Goal: Task Accomplishment & Management: Manage account settings

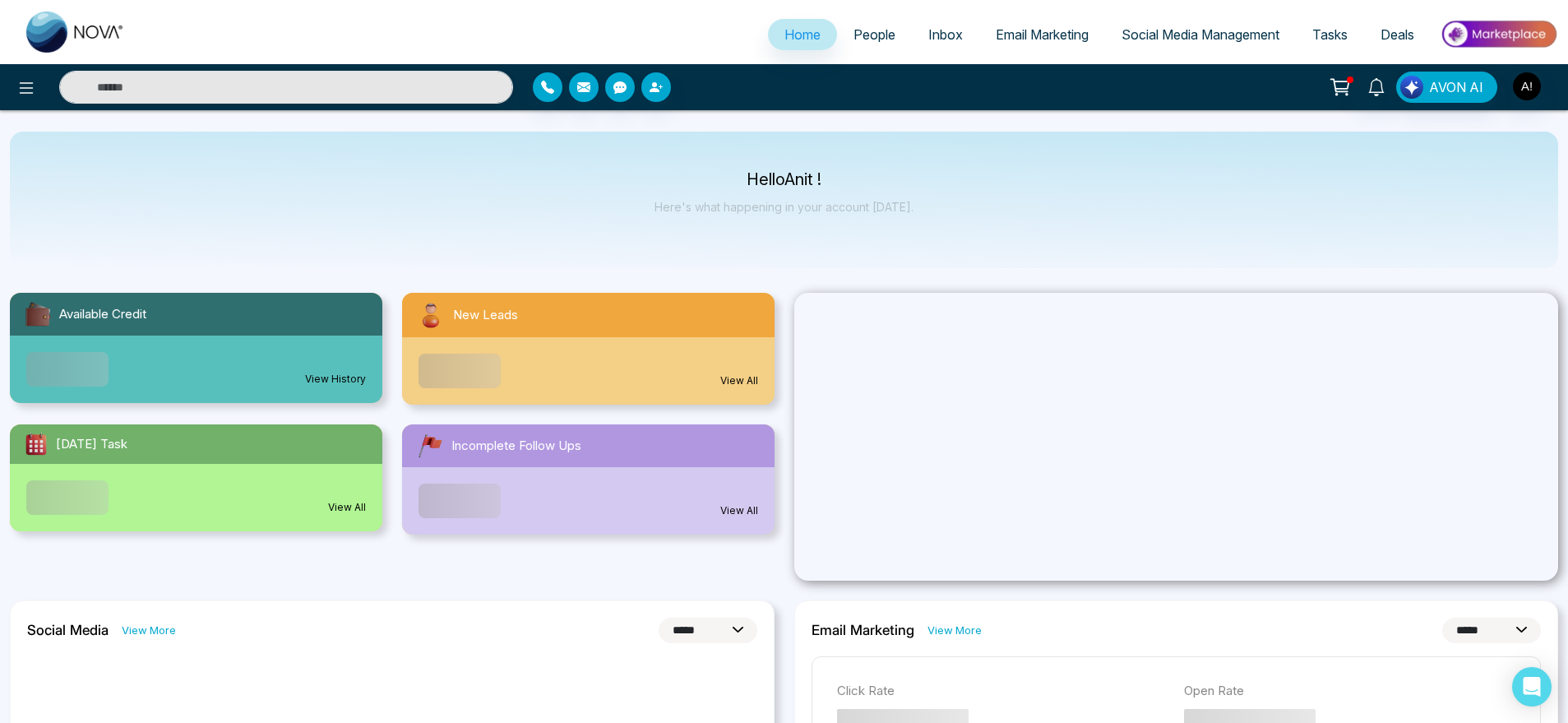
select select "*"
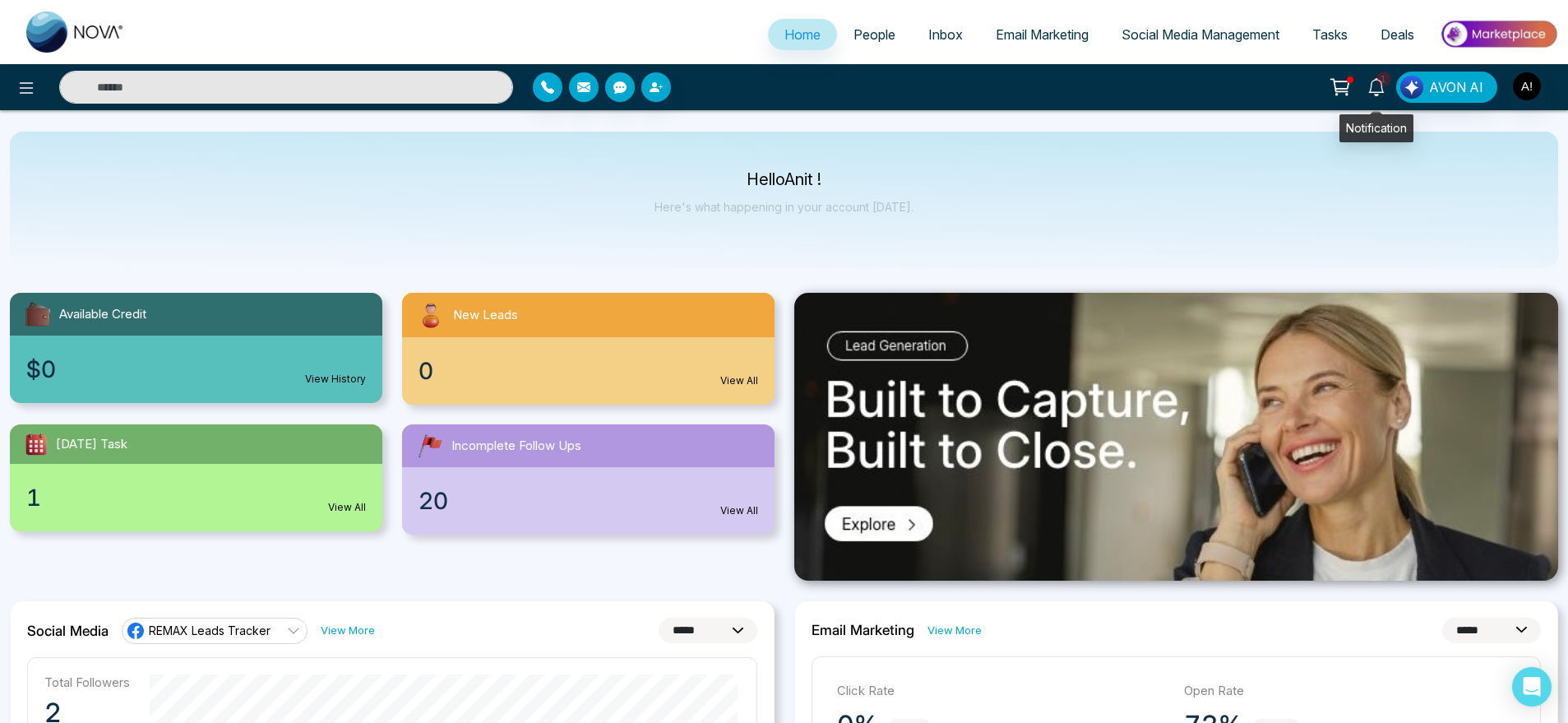
click at [1382, 93] on icon at bounding box center [1376, 87] width 18 height 18
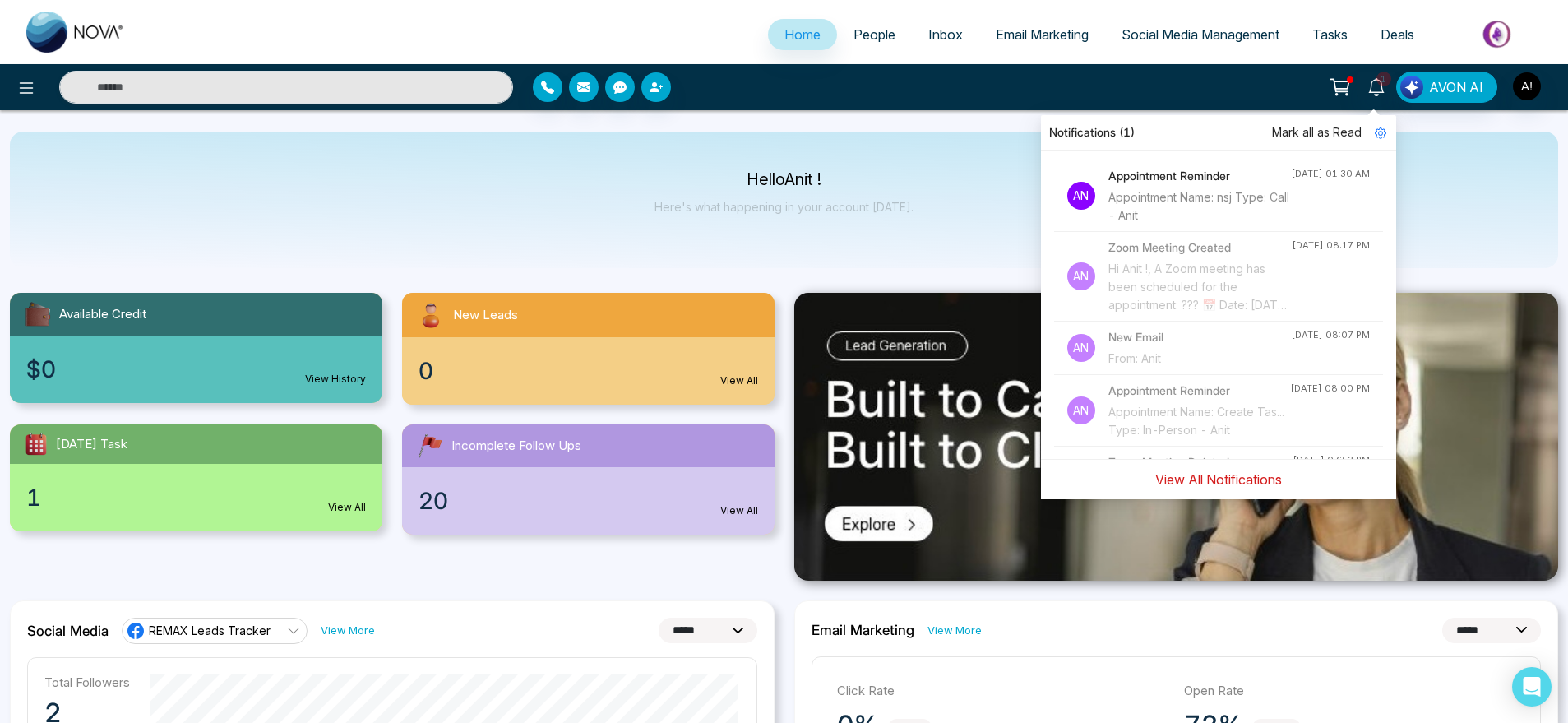
click at [1206, 473] on button "View All Notifications" at bounding box center [1219, 479] width 148 height 31
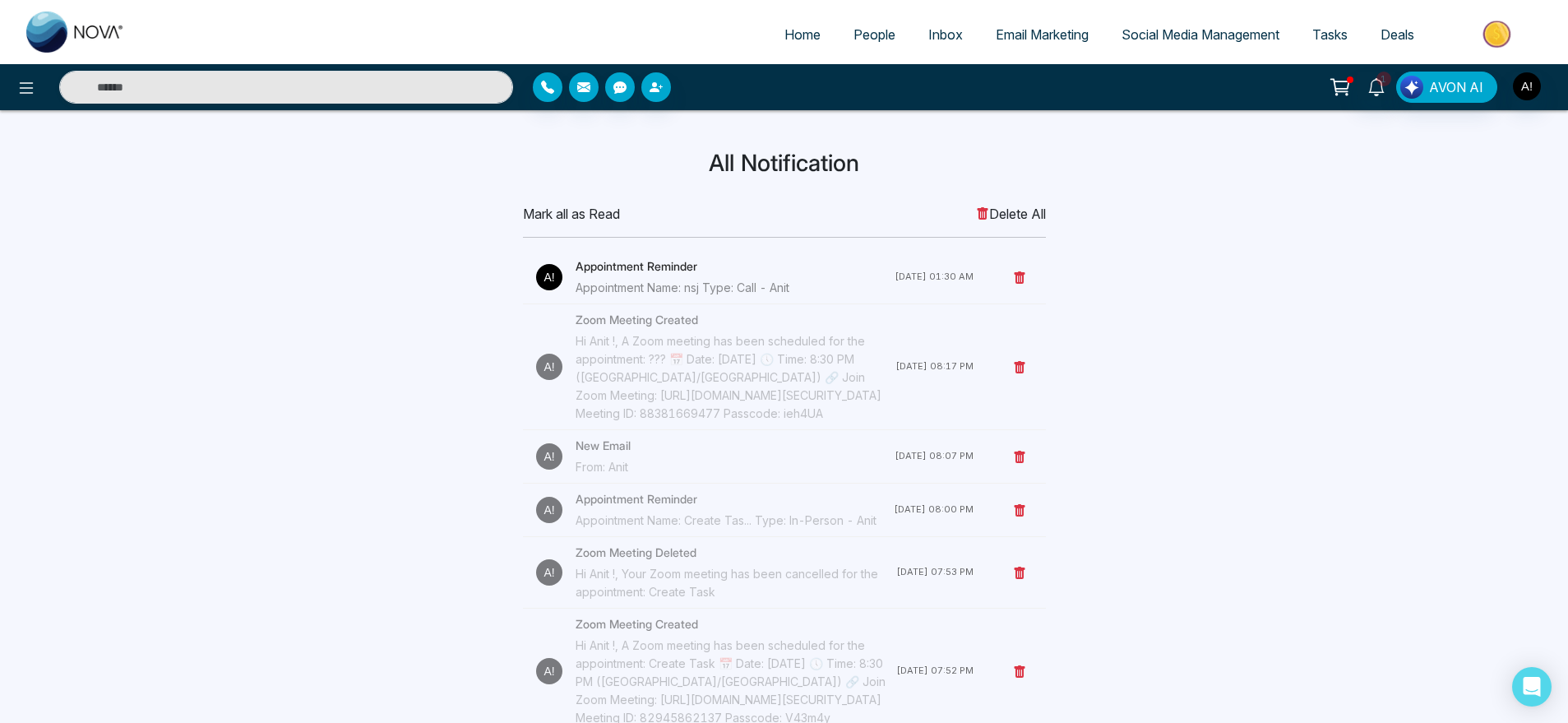
click at [784, 46] on link "Home" at bounding box center [801, 34] width 69 height 31
select select "*"
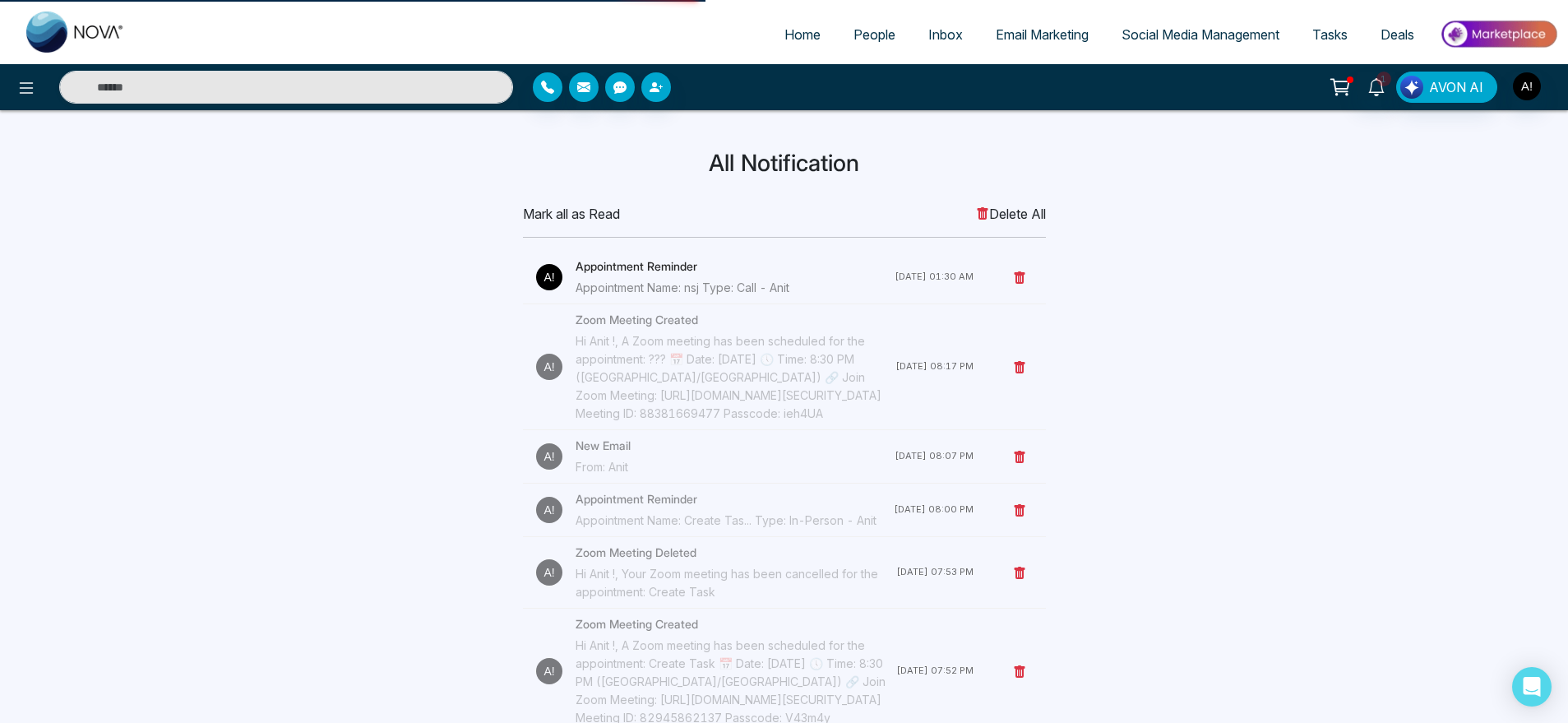
select select "*"
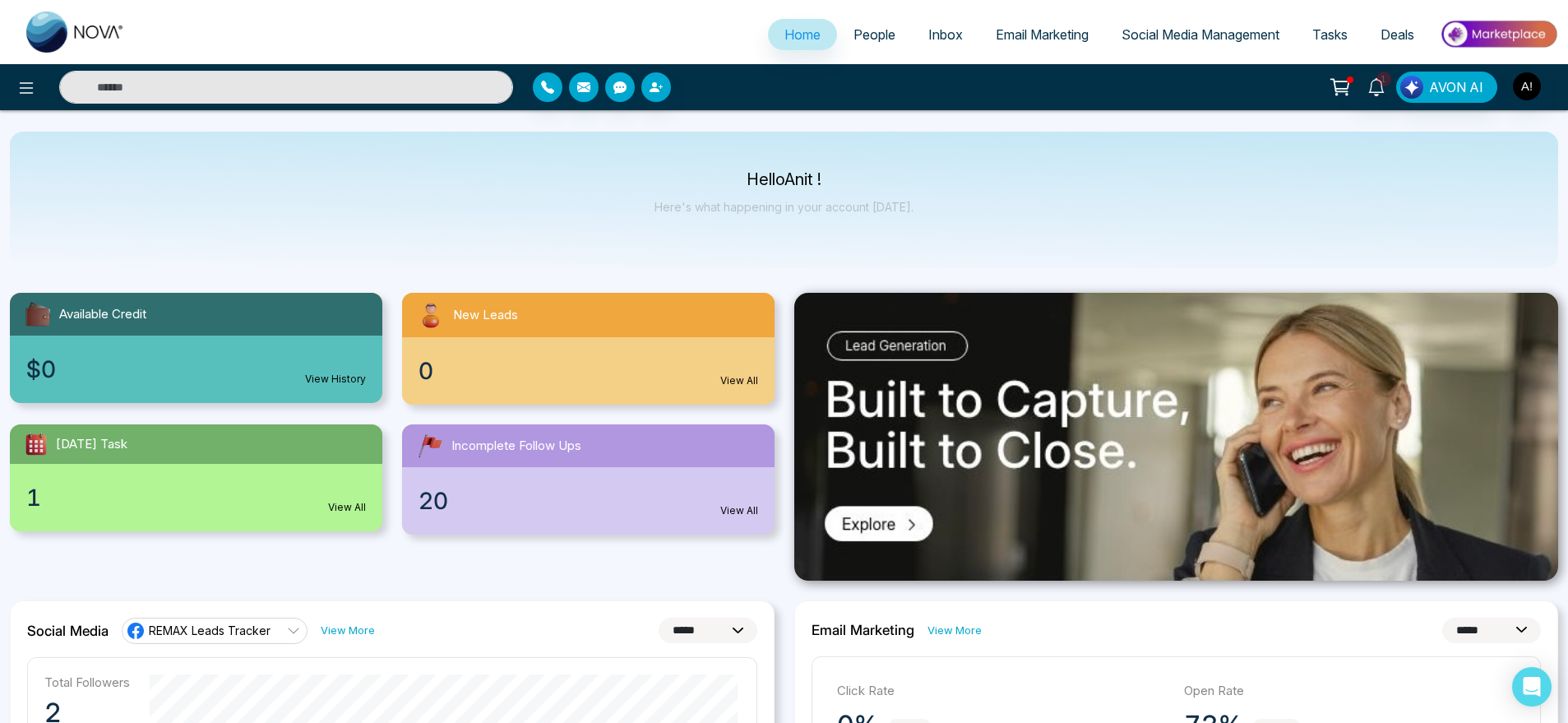
click at [863, 25] on link "People" at bounding box center [874, 34] width 75 height 31
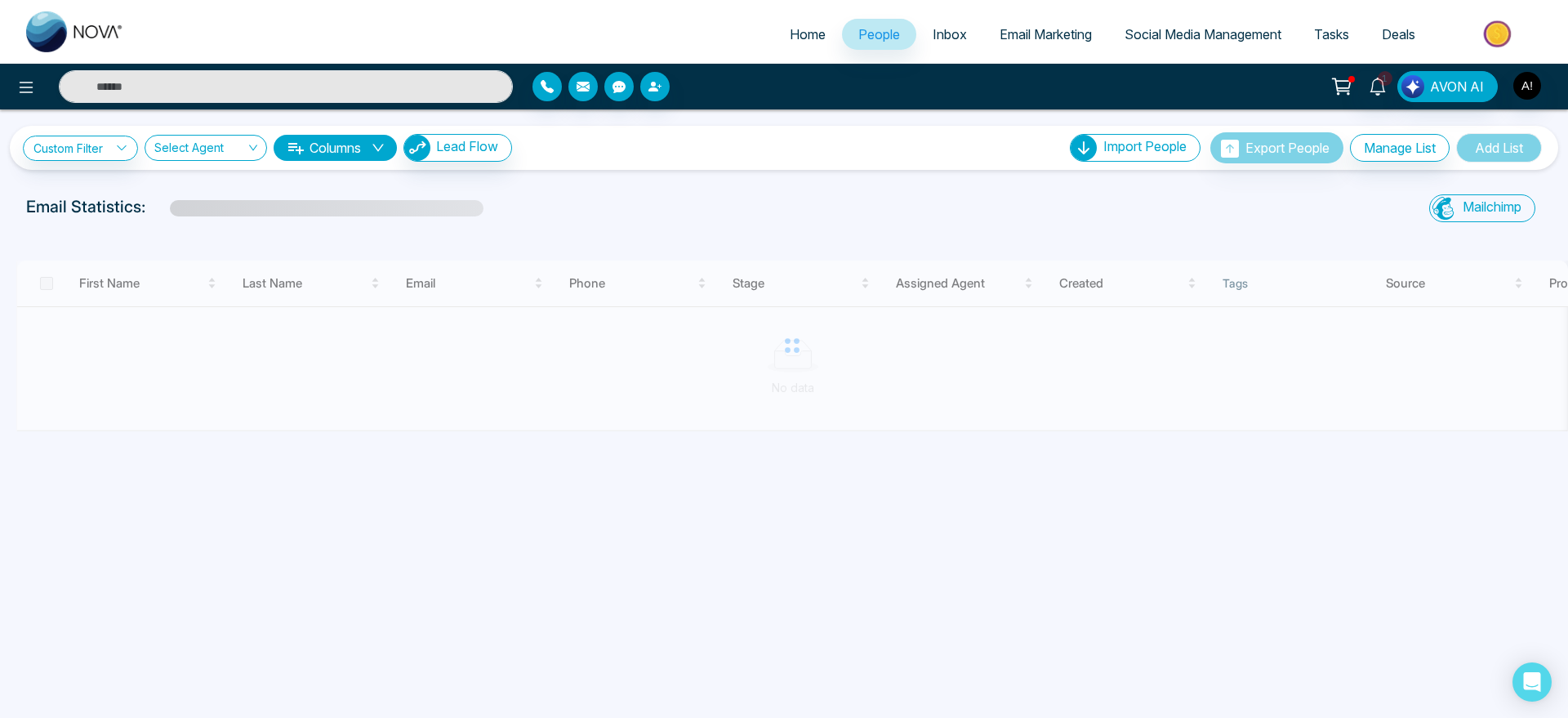
click at [1120, 49] on link "Social Media Management" at bounding box center [1202, 34] width 189 height 31
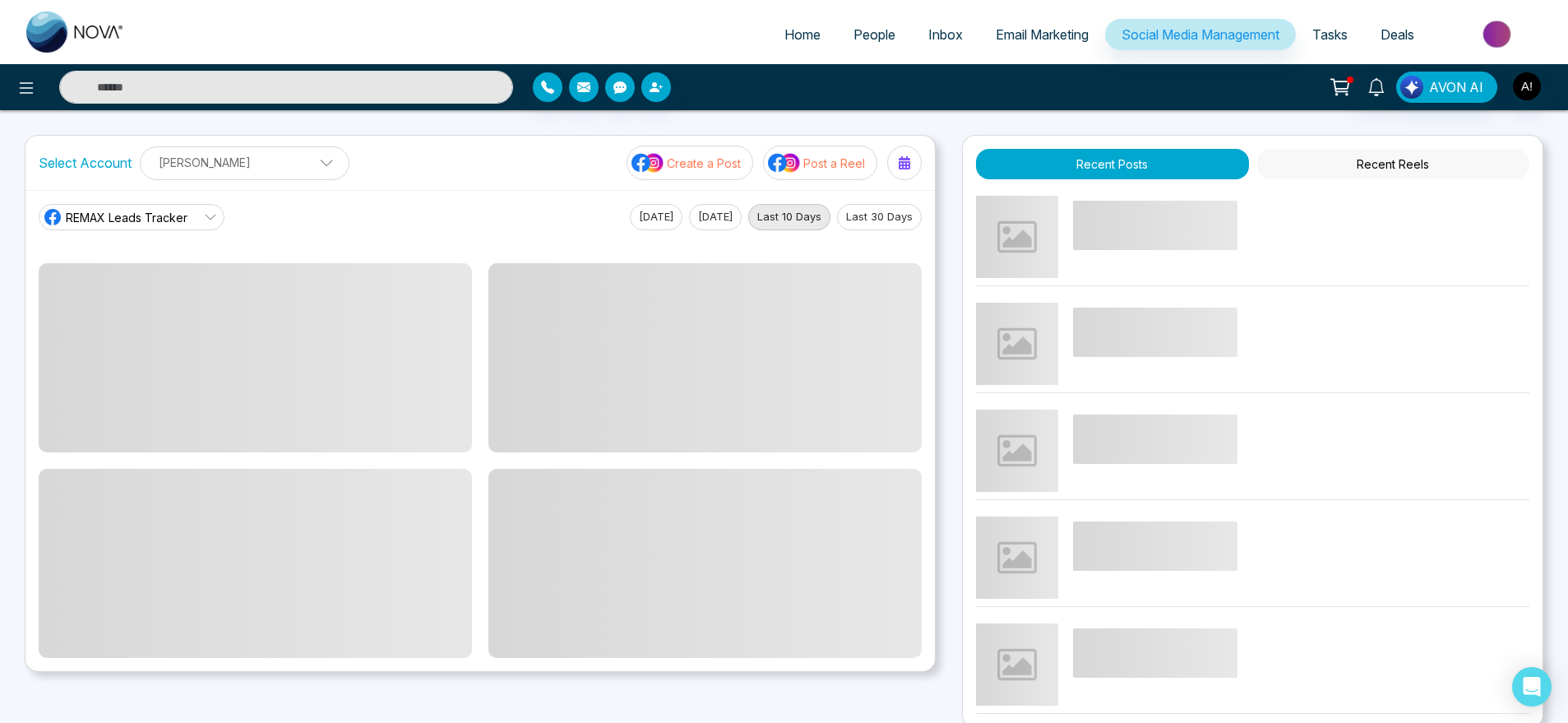
click at [1354, 47] on link "Tasks" at bounding box center [1329, 34] width 68 height 31
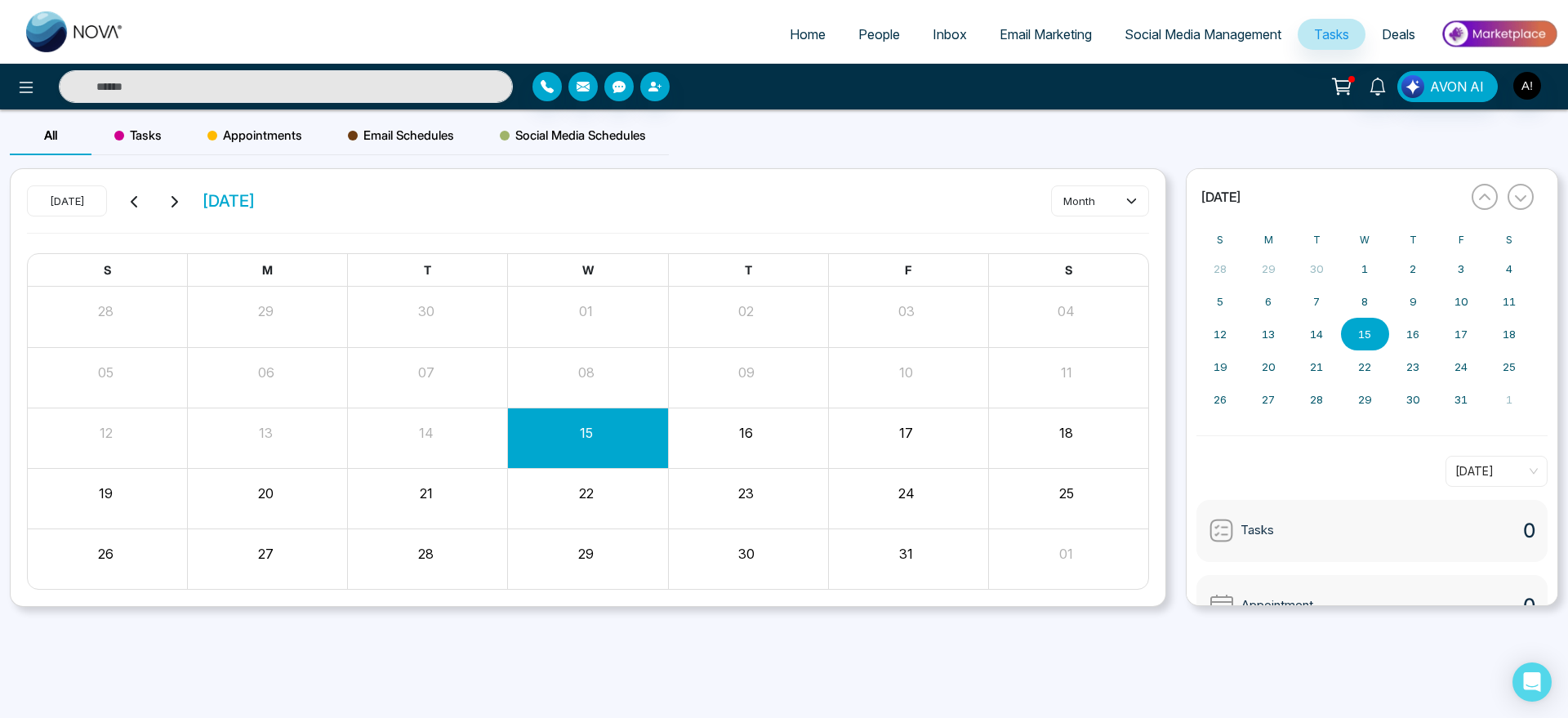
click at [1337, 90] on icon at bounding box center [1341, 86] width 23 height 23
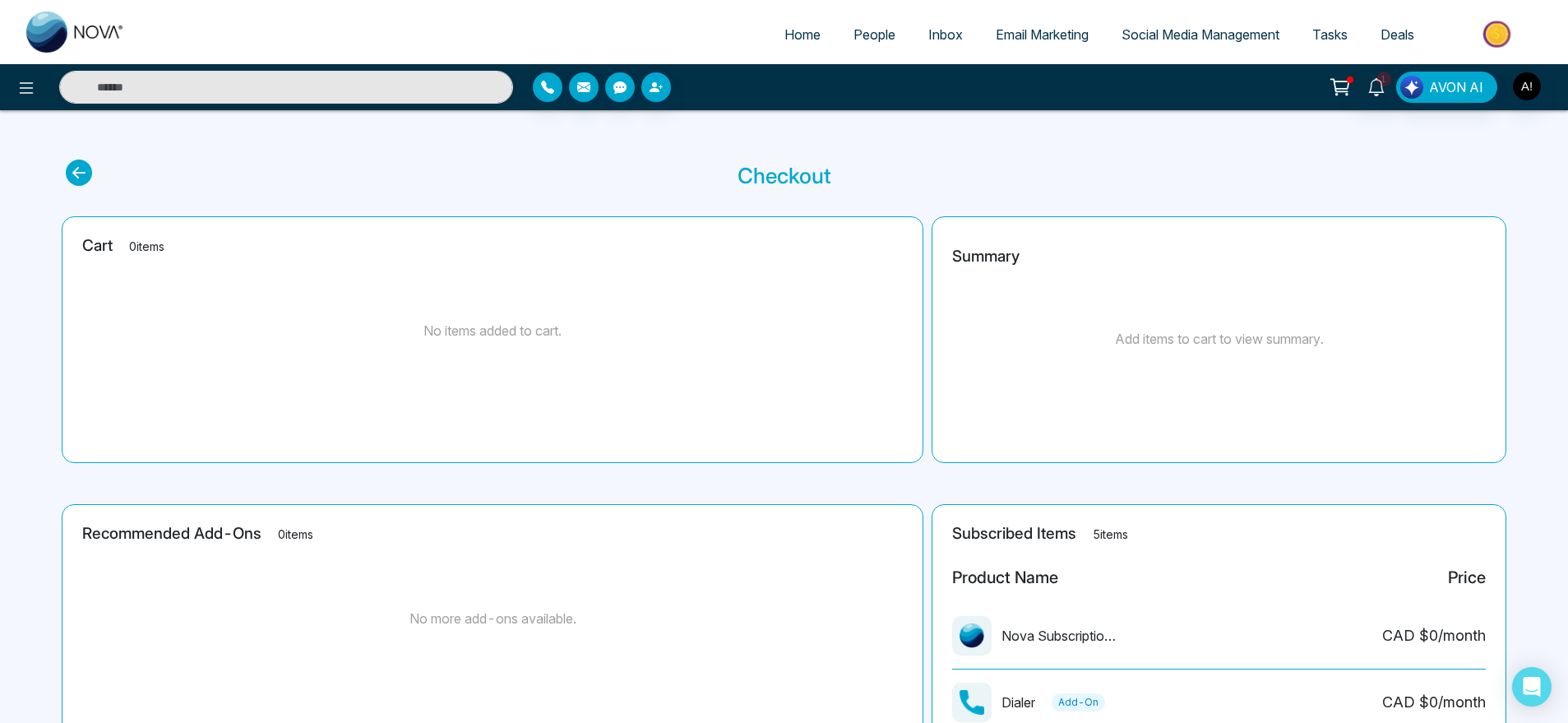
click at [784, 41] on span "Home" at bounding box center [802, 34] width 36 height 16
select select "*"
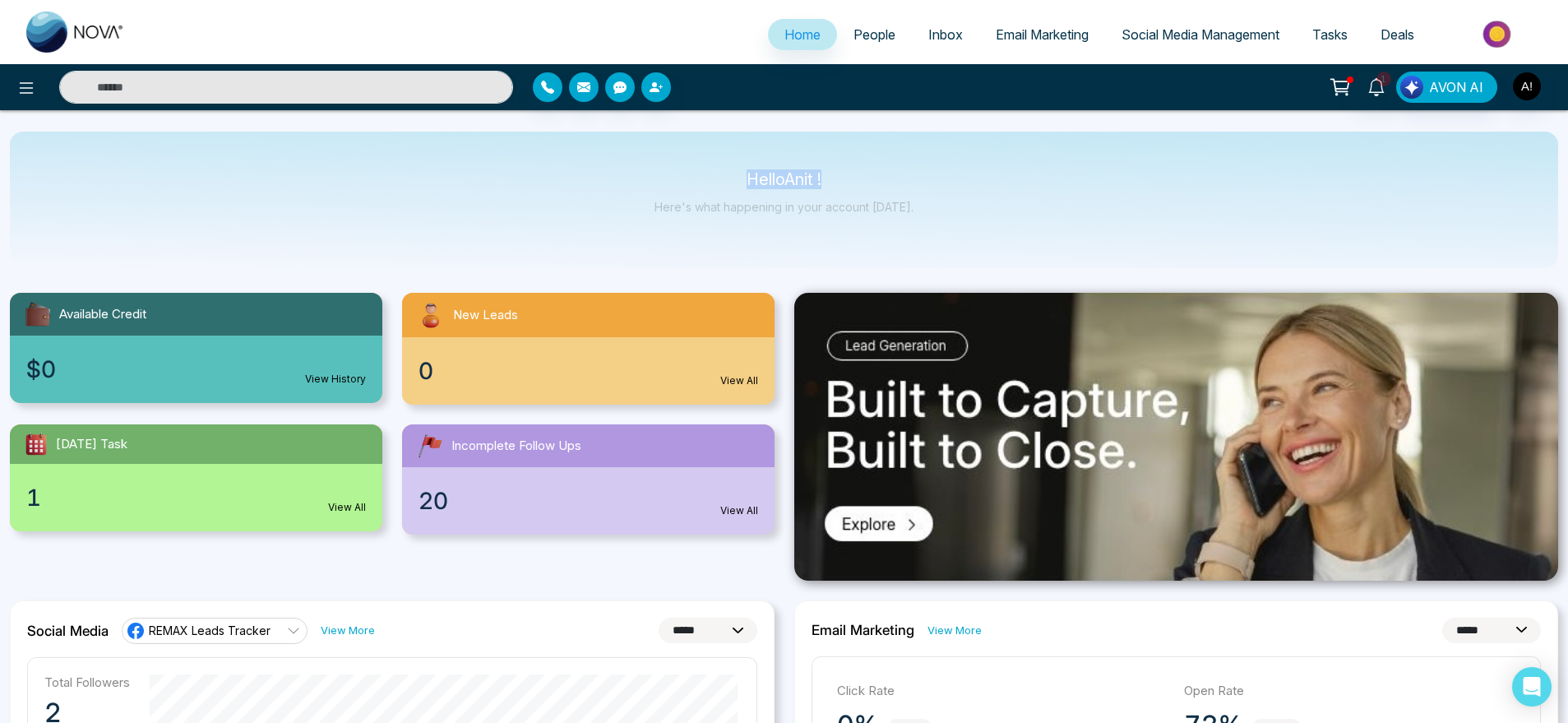
drag, startPoint x: 733, startPoint y: 182, endPoint x: 898, endPoint y: 186, distance: 165.0
click at [898, 186] on p "Hello Anit !" at bounding box center [784, 180] width 259 height 14
drag, startPoint x: 924, startPoint y: 223, endPoint x: 710, endPoint y: 176, distance: 219.1
click at [710, 176] on div "Hello Anit ! Here's what happening in your account [DATE]." at bounding box center [784, 200] width 1548 height 137
click at [710, 176] on p "Hello Anit !" at bounding box center [784, 180] width 259 height 14
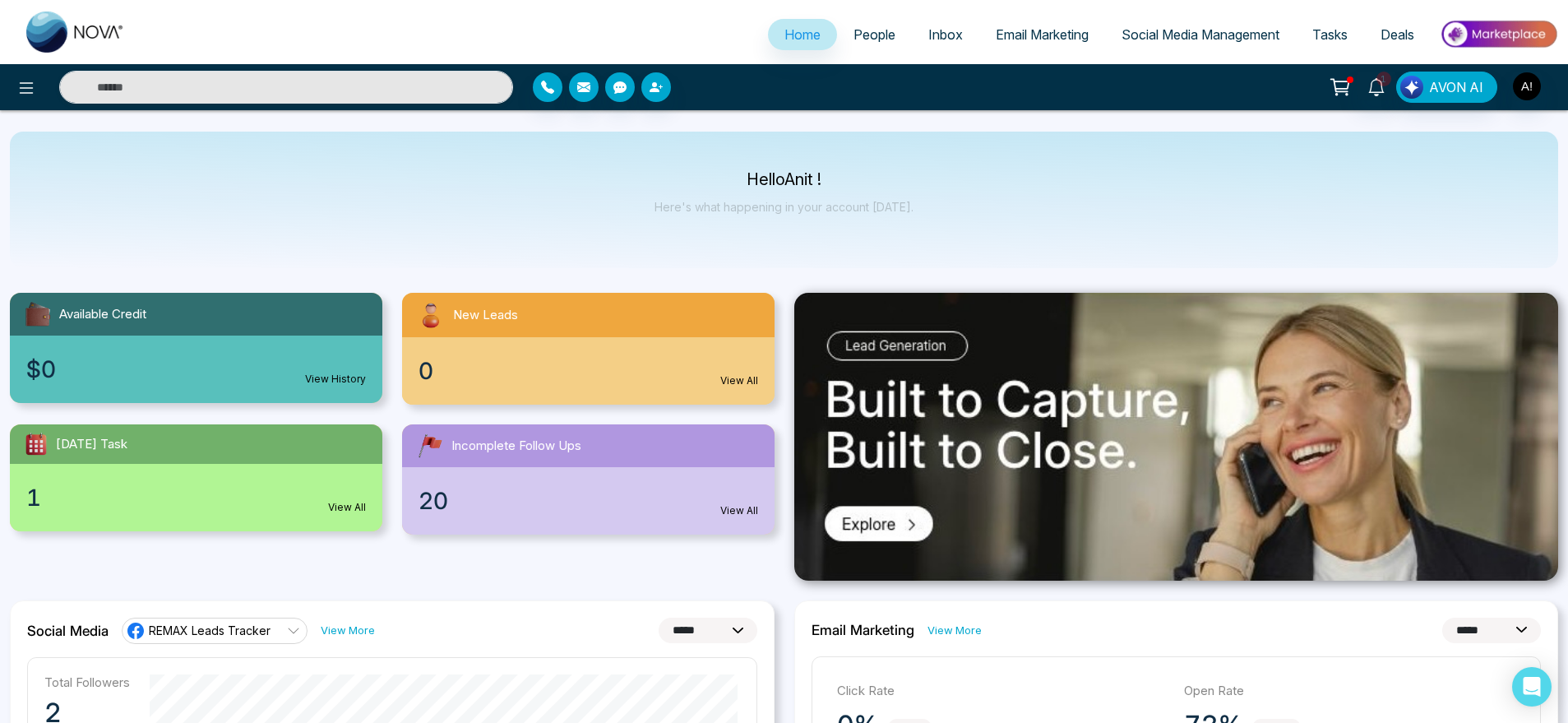
click at [895, 33] on link "People" at bounding box center [874, 34] width 75 height 31
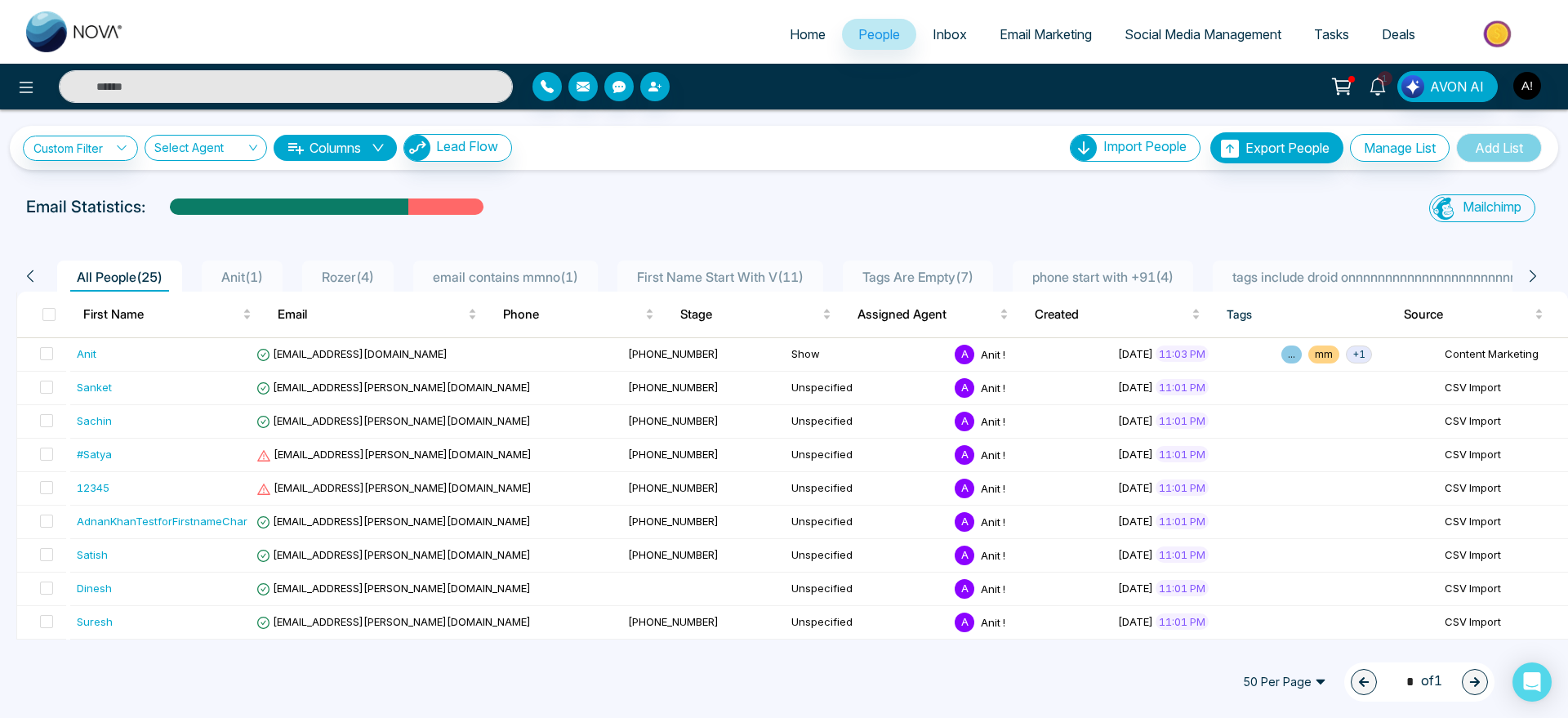
click at [1374, 84] on icon at bounding box center [1377, 86] width 16 height 18
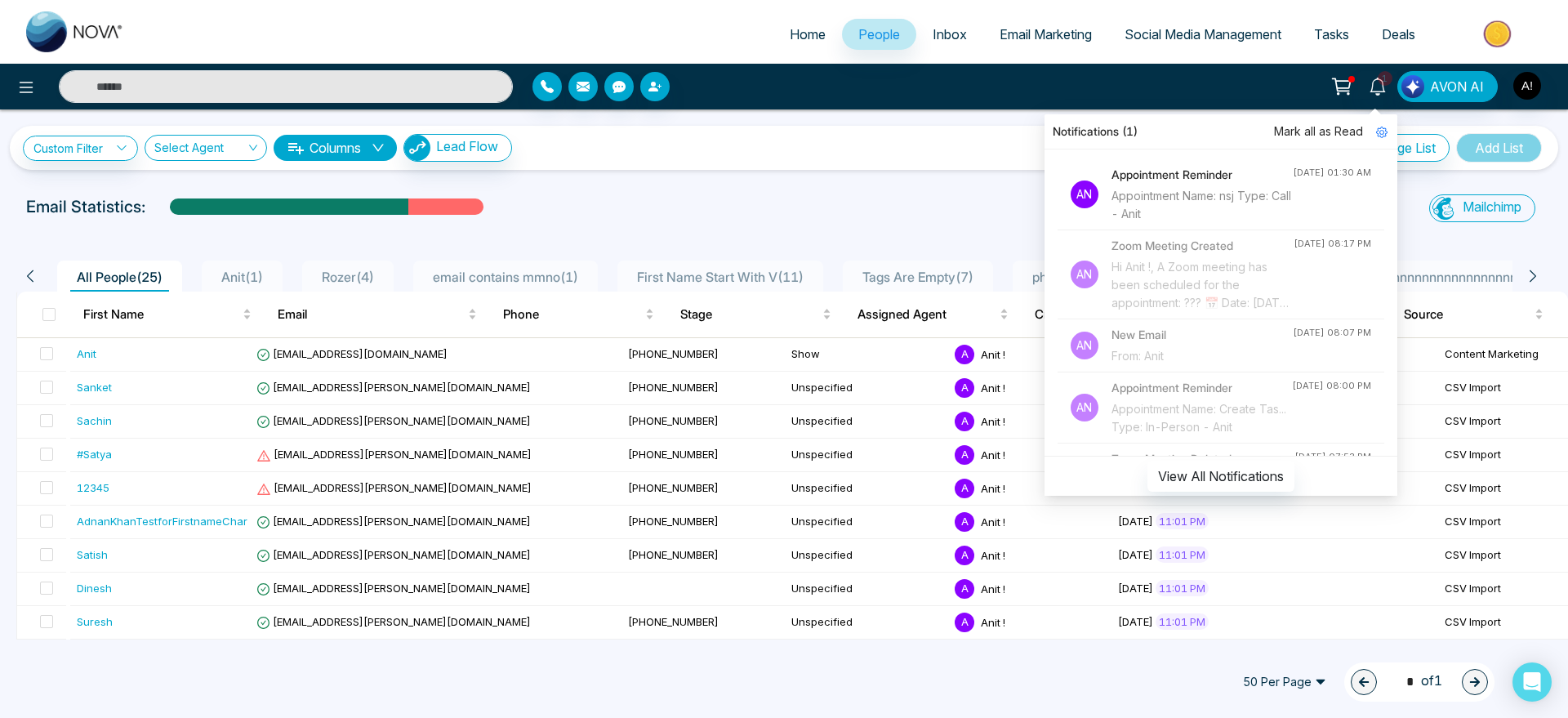
click at [1172, 173] on h4 "Appointment Reminder" at bounding box center [1201, 175] width 181 height 18
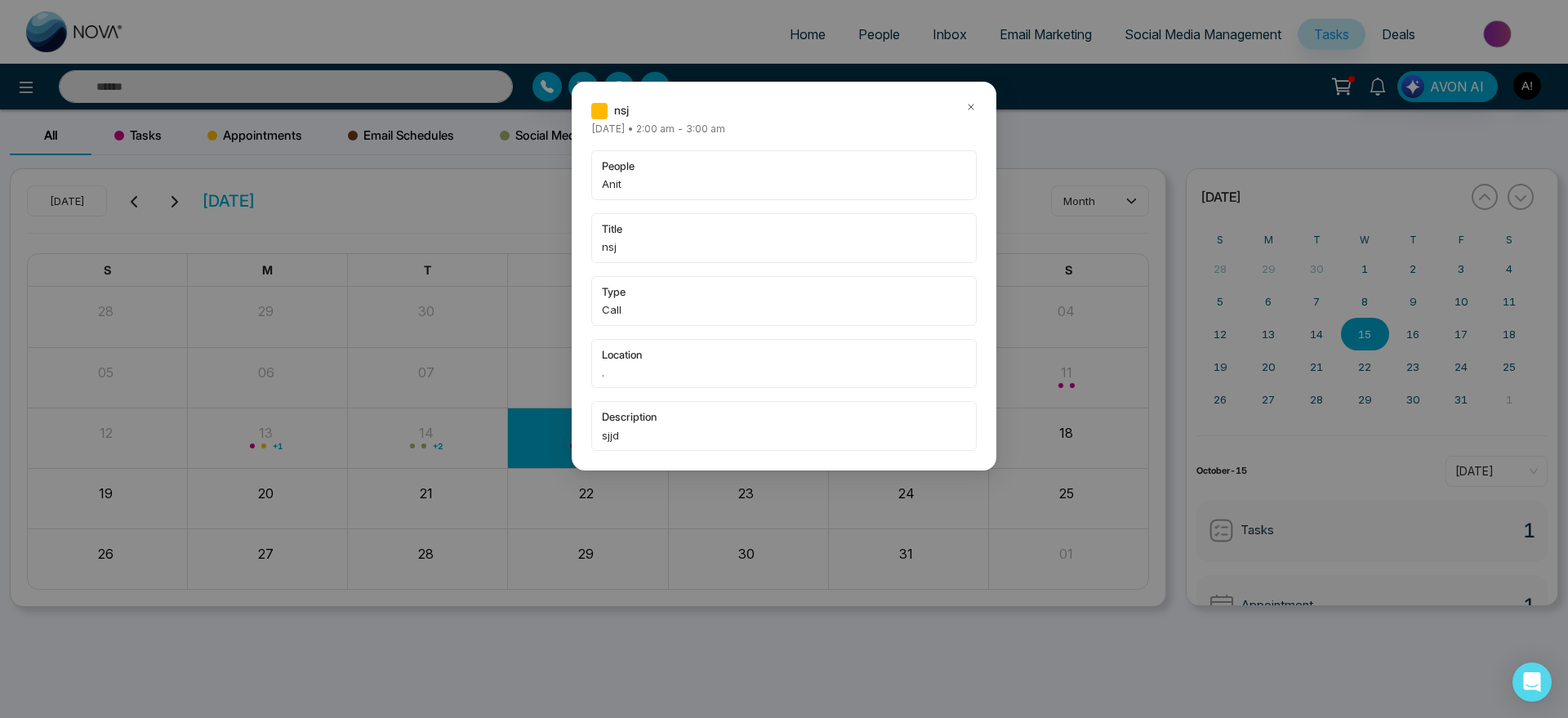
click at [1389, 89] on div "nsj [DATE] • 2:00 am - 3:00 am people Anit title nsj type Call location . descr…" at bounding box center [784, 359] width 1568 height 718
click at [972, 104] on icon at bounding box center [971, 107] width 12 height 12
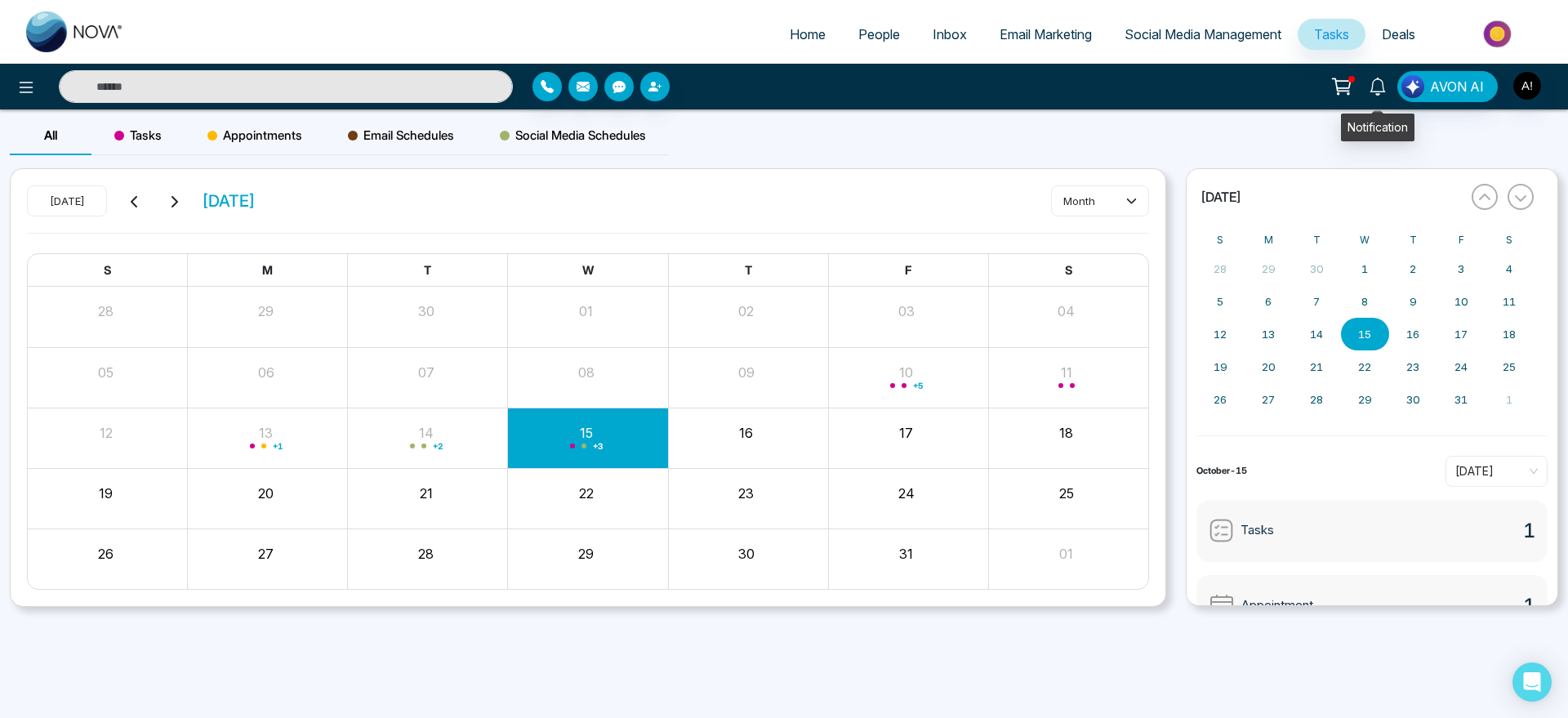
click at [1376, 81] on icon at bounding box center [1378, 86] width 18 height 18
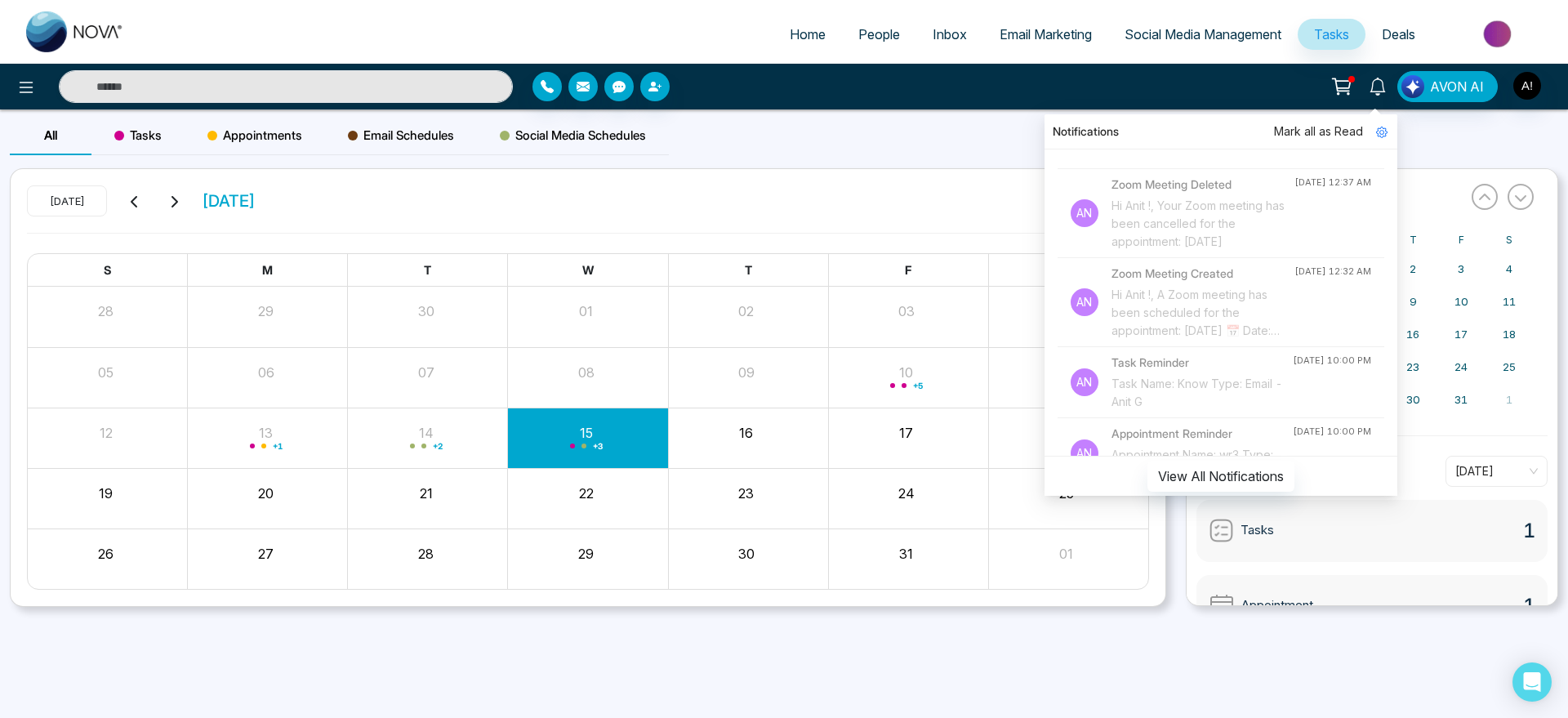
scroll to position [925, 0]
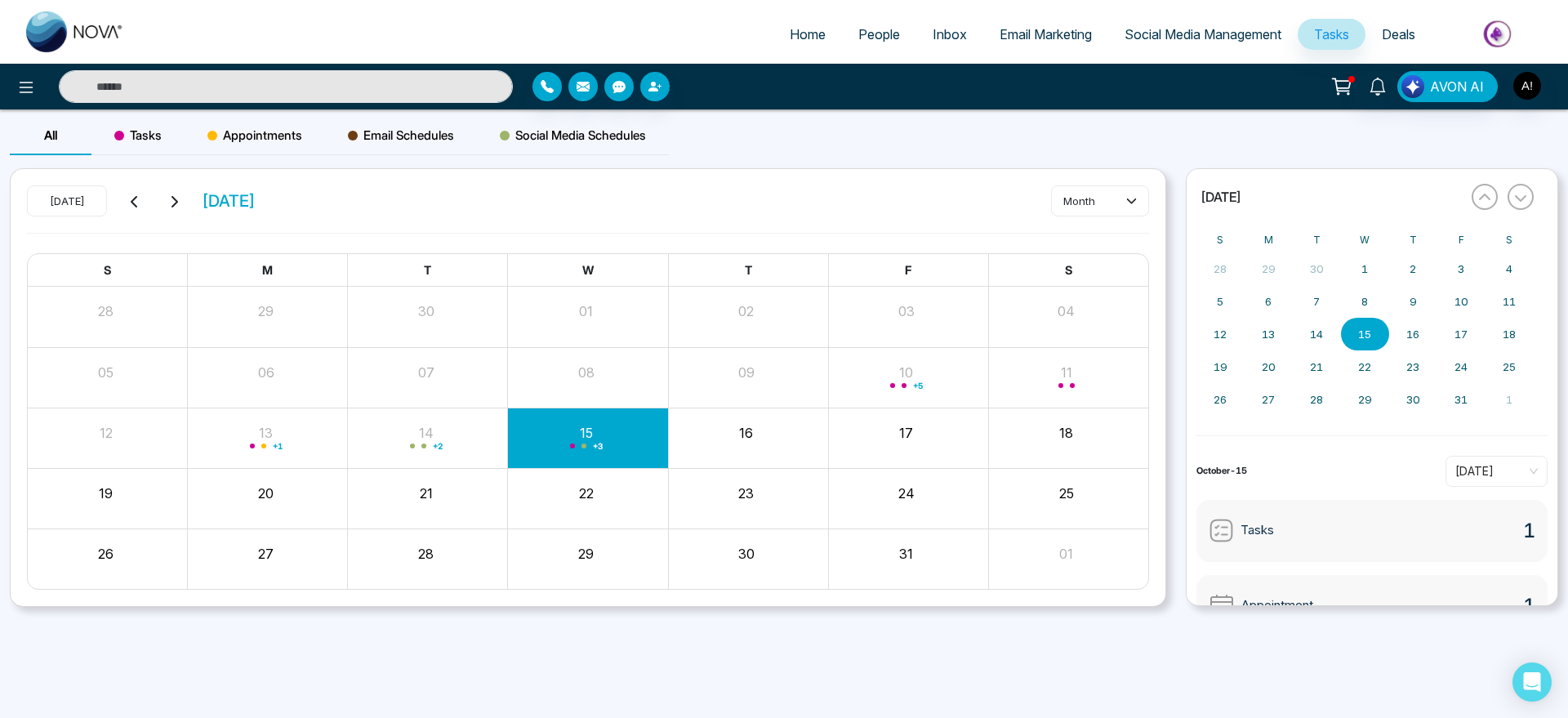
click at [701, 176] on div "[DATE] [DATE] month S M T W T F S 28 29 30 01 02 03 04 05 06 07 08 09 10 + 5 11…" at bounding box center [588, 389] width 1155 height 438
click at [1369, 81] on link at bounding box center [1378, 85] width 40 height 29
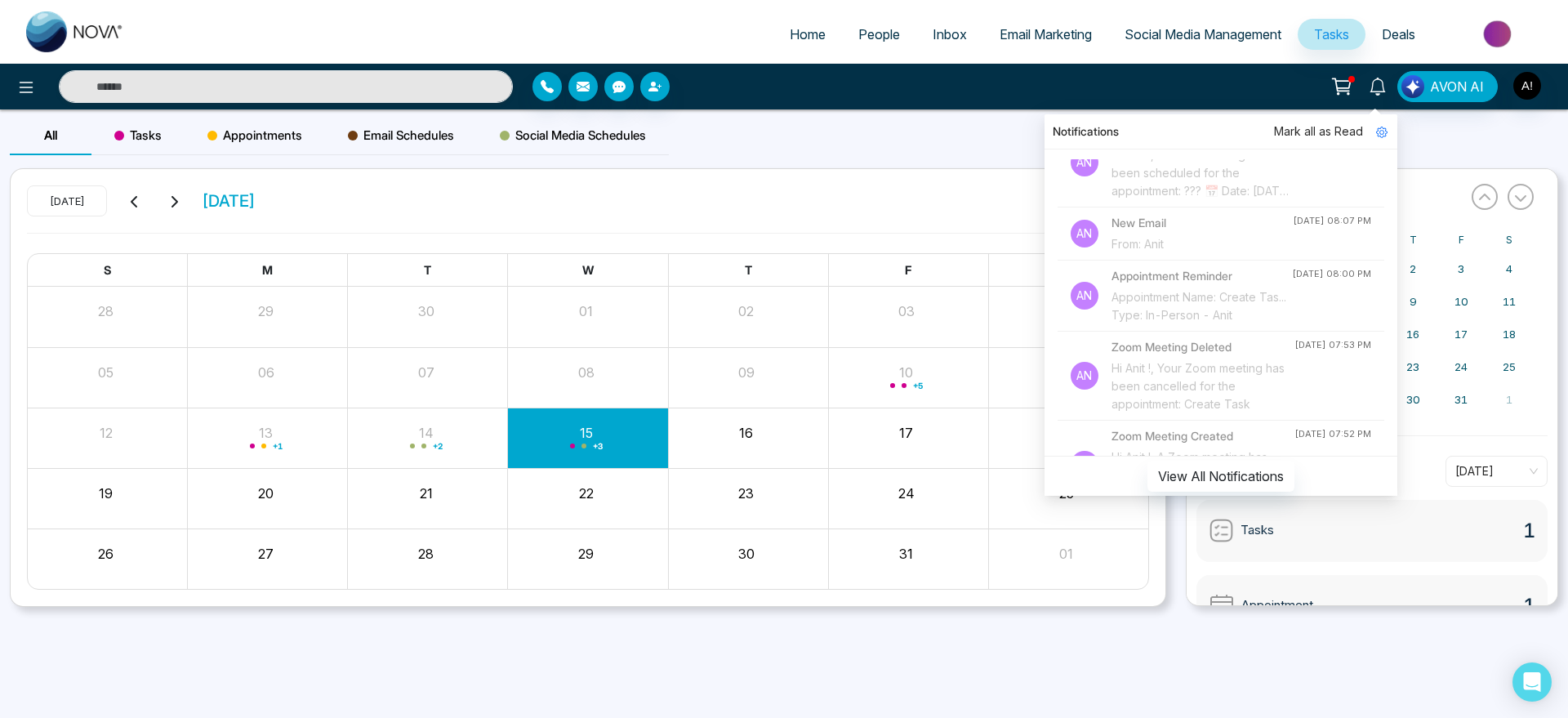
scroll to position [0, 0]
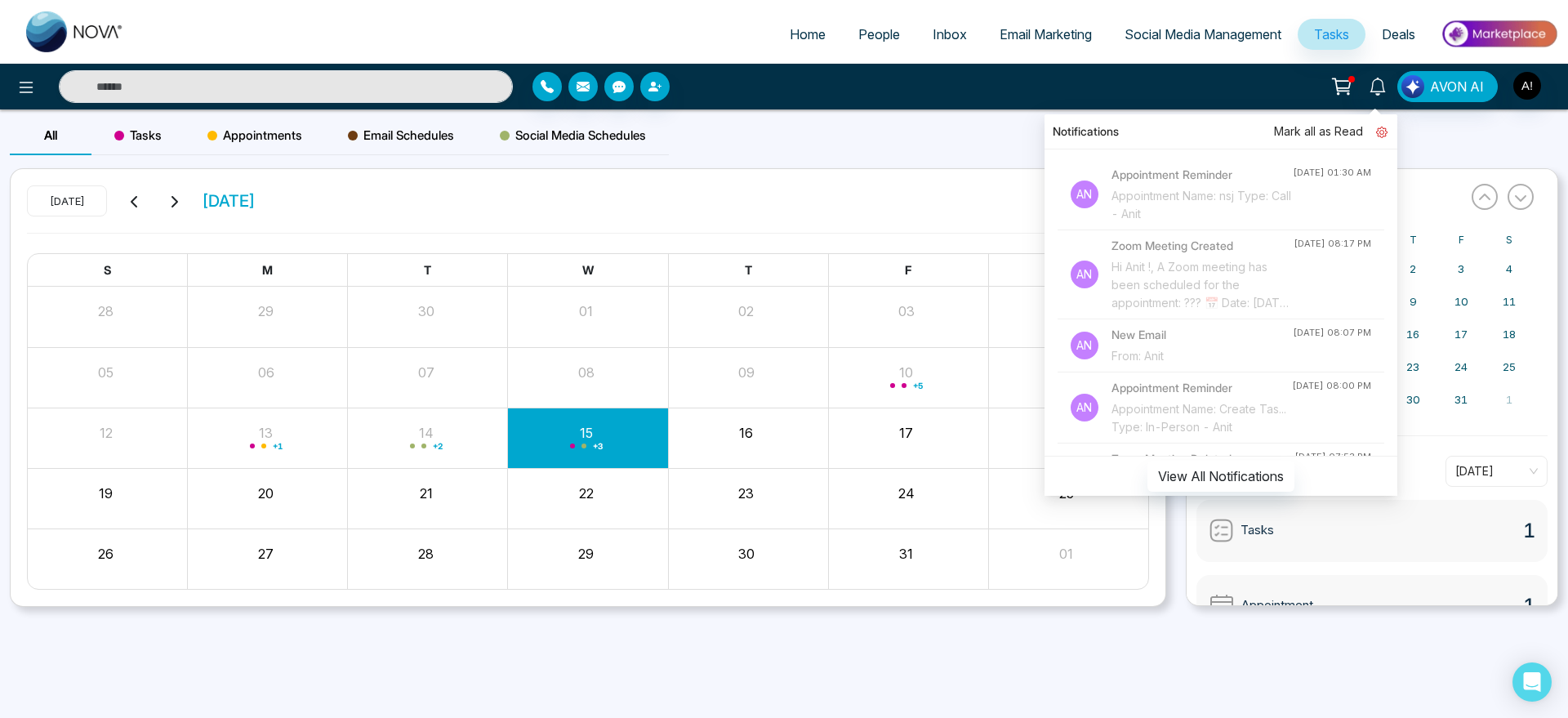
click at [1384, 135] on icon at bounding box center [1382, 133] width 12 height 12
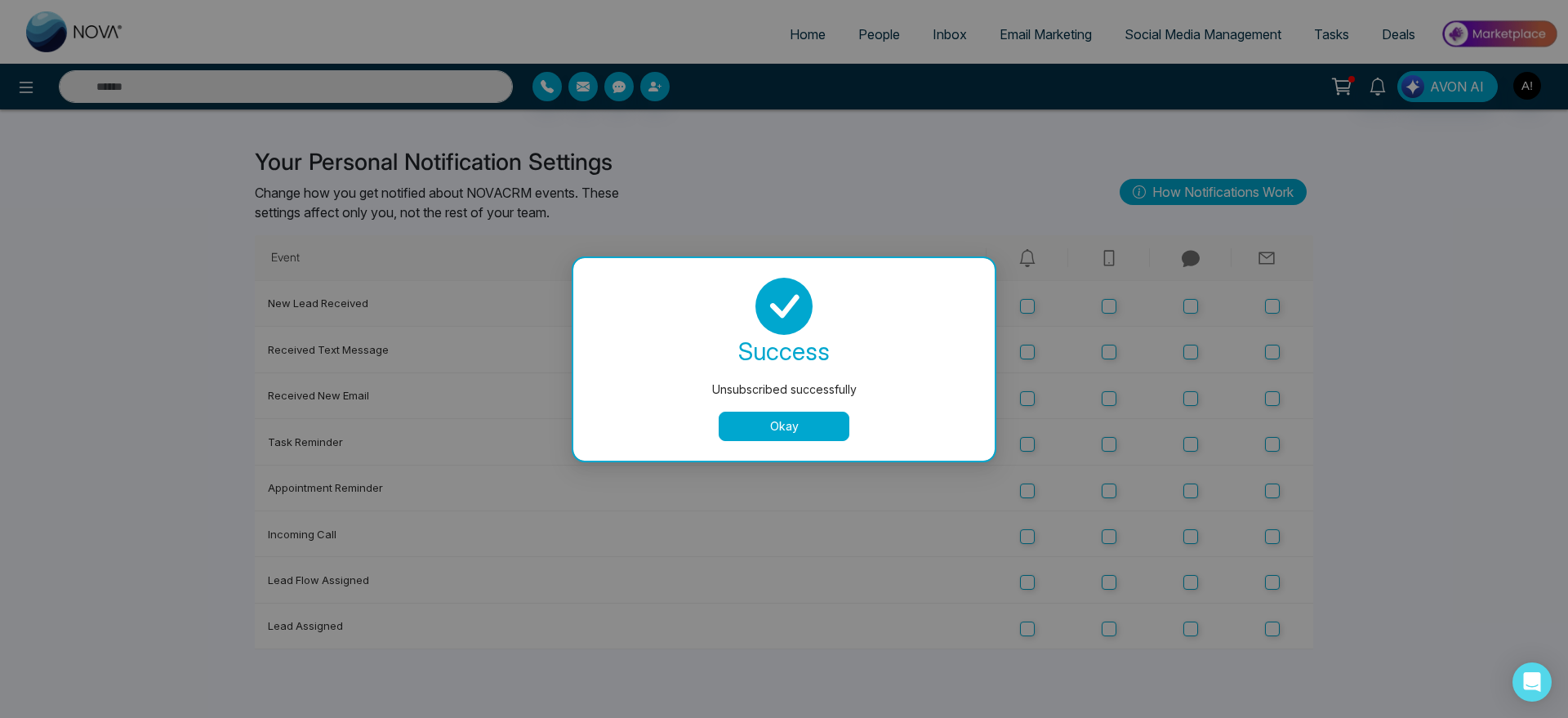
click at [1025, 309] on div "Unsubscribed successfully success Unsubscribed successfully Okay" at bounding box center [784, 359] width 1568 height 718
click at [784, 417] on button "Okay" at bounding box center [784, 426] width 131 height 30
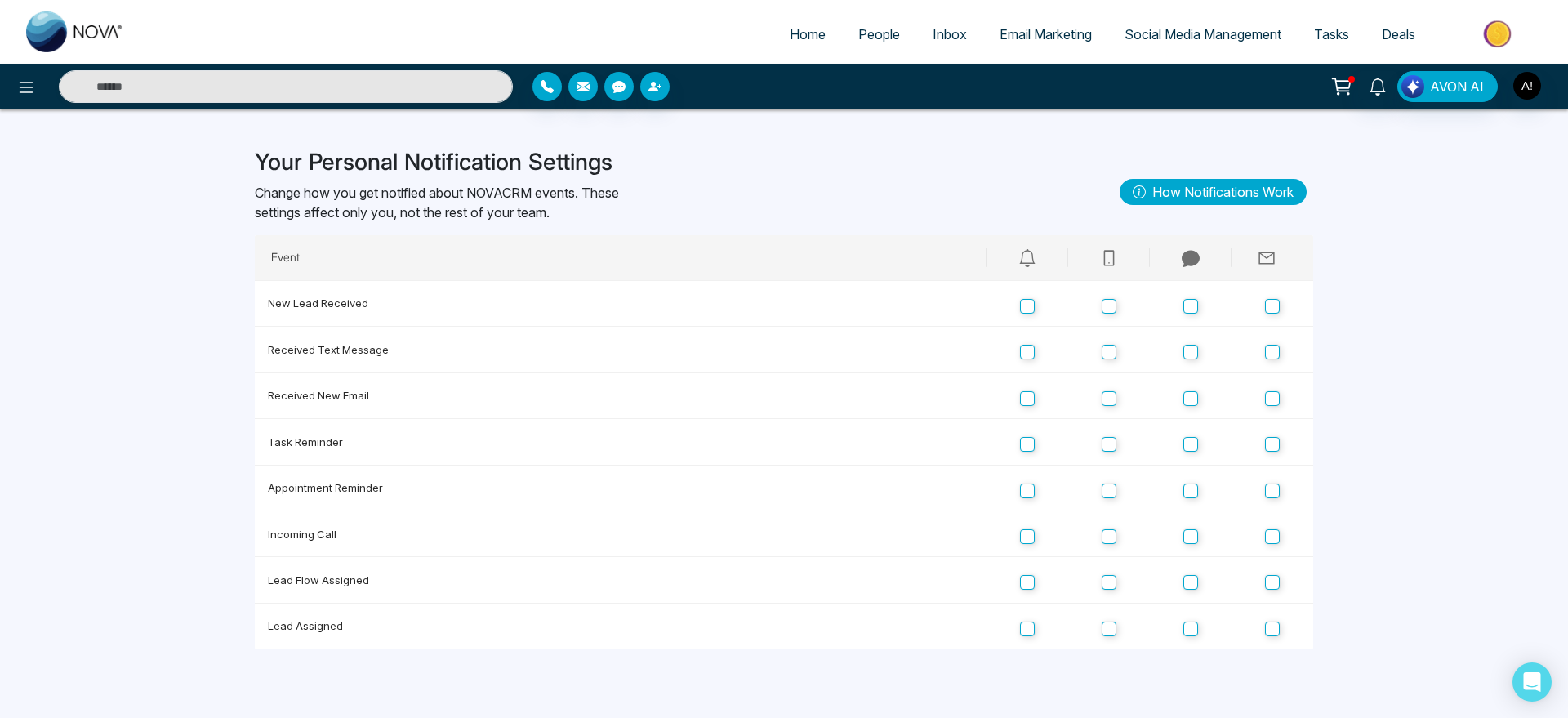
click at [1182, 201] on link "How Notifications Work" at bounding box center [1212, 191] width 187 height 26
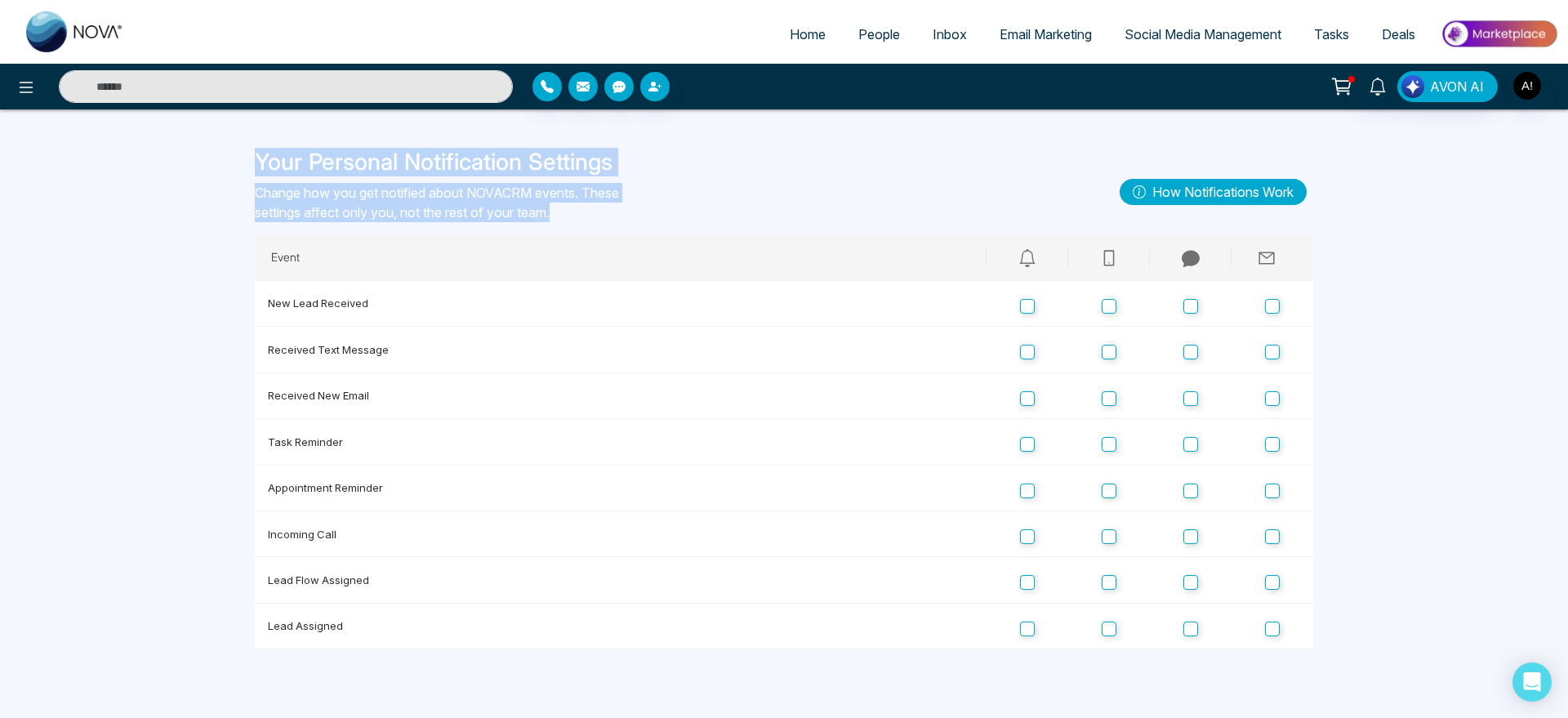
drag, startPoint x: 247, startPoint y: 156, endPoint x: 586, endPoint y: 229, distance: 346.8
click at [586, 229] on div "Your Personal Notification Settings Change how you get notified about NOVACRM e…" at bounding box center [783, 191] width 1077 height 86
click at [586, 229] on div "Your Personal Notification Settings Change how you get notified about NOVACRM e…" at bounding box center [436, 191] width 364 height 86
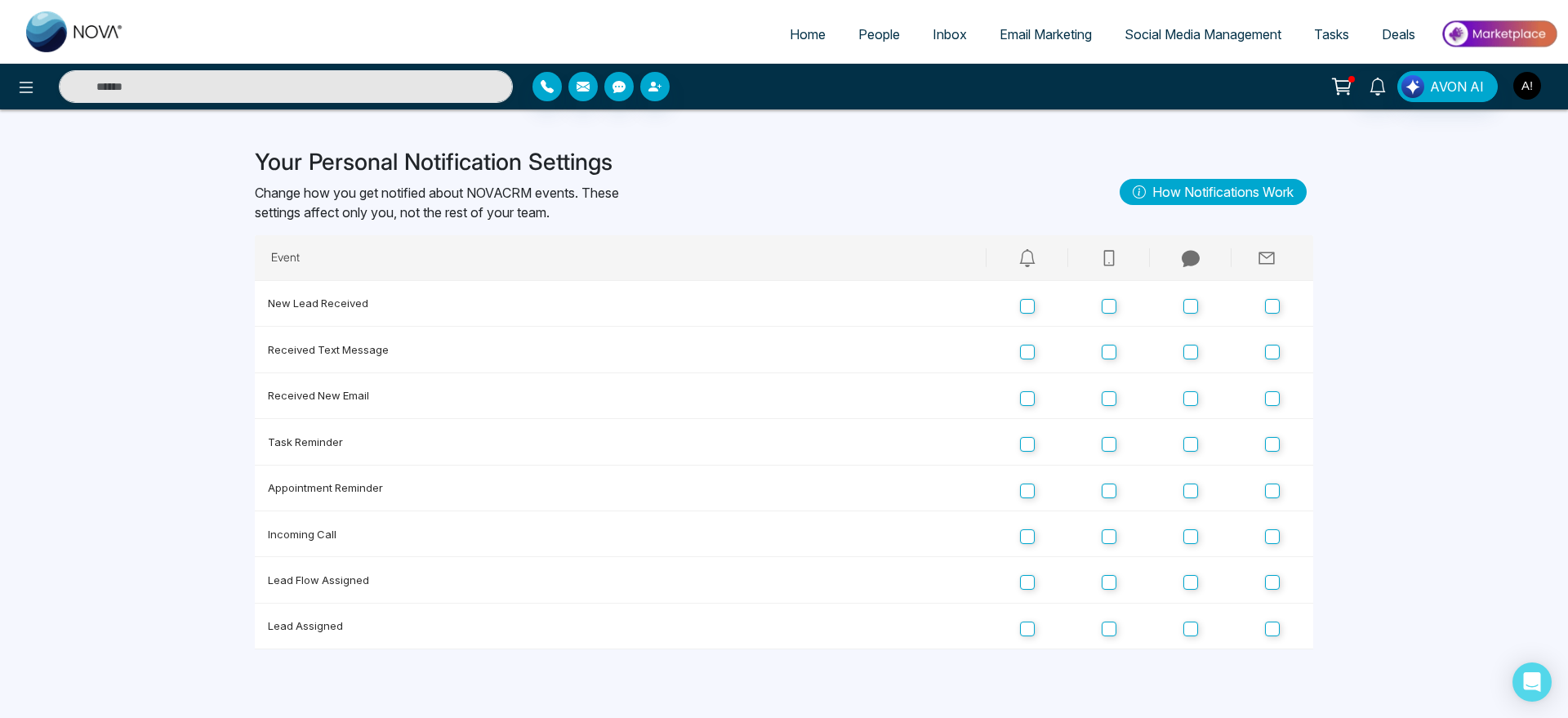
click at [1530, 95] on img "button" at bounding box center [1526, 85] width 28 height 28
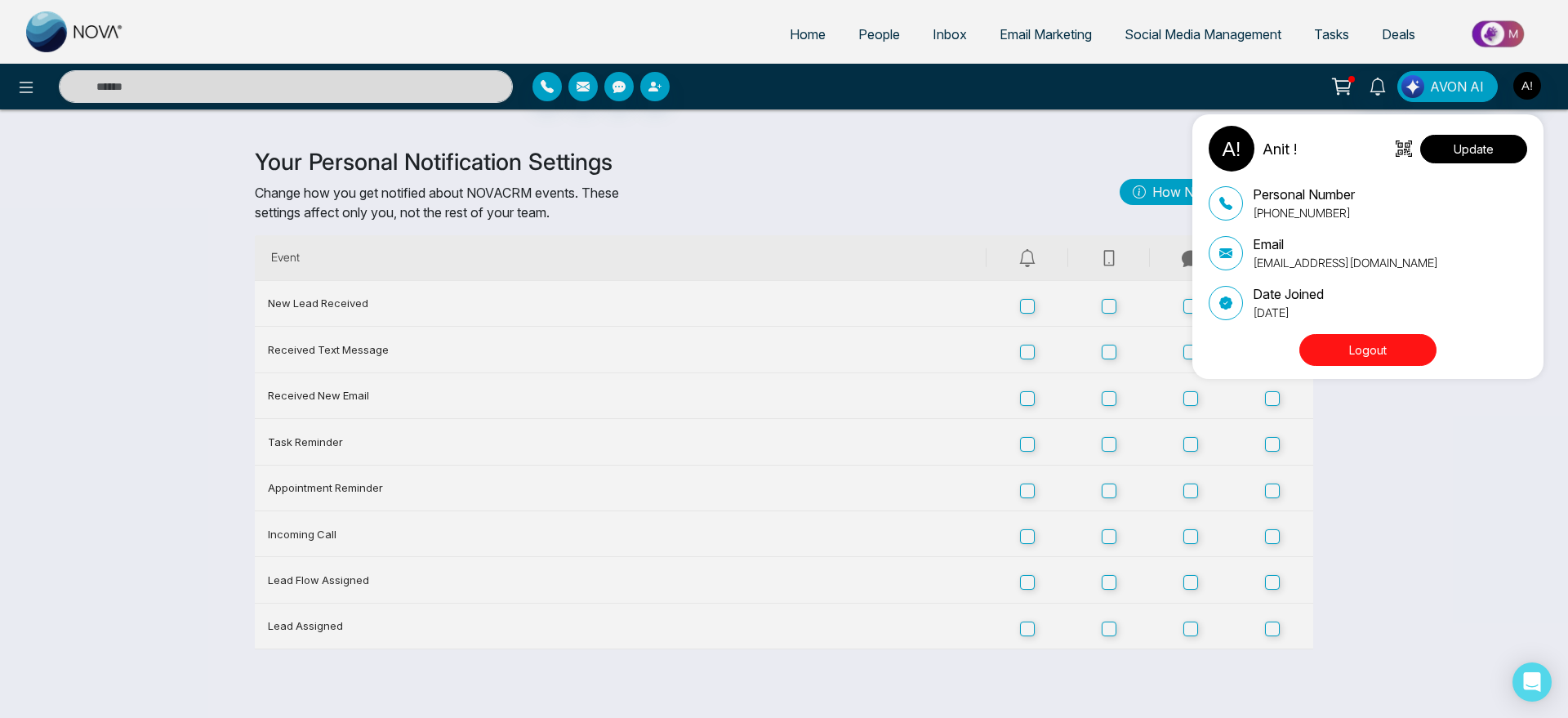
click at [1480, 142] on button "Update" at bounding box center [1474, 149] width 107 height 29
select select
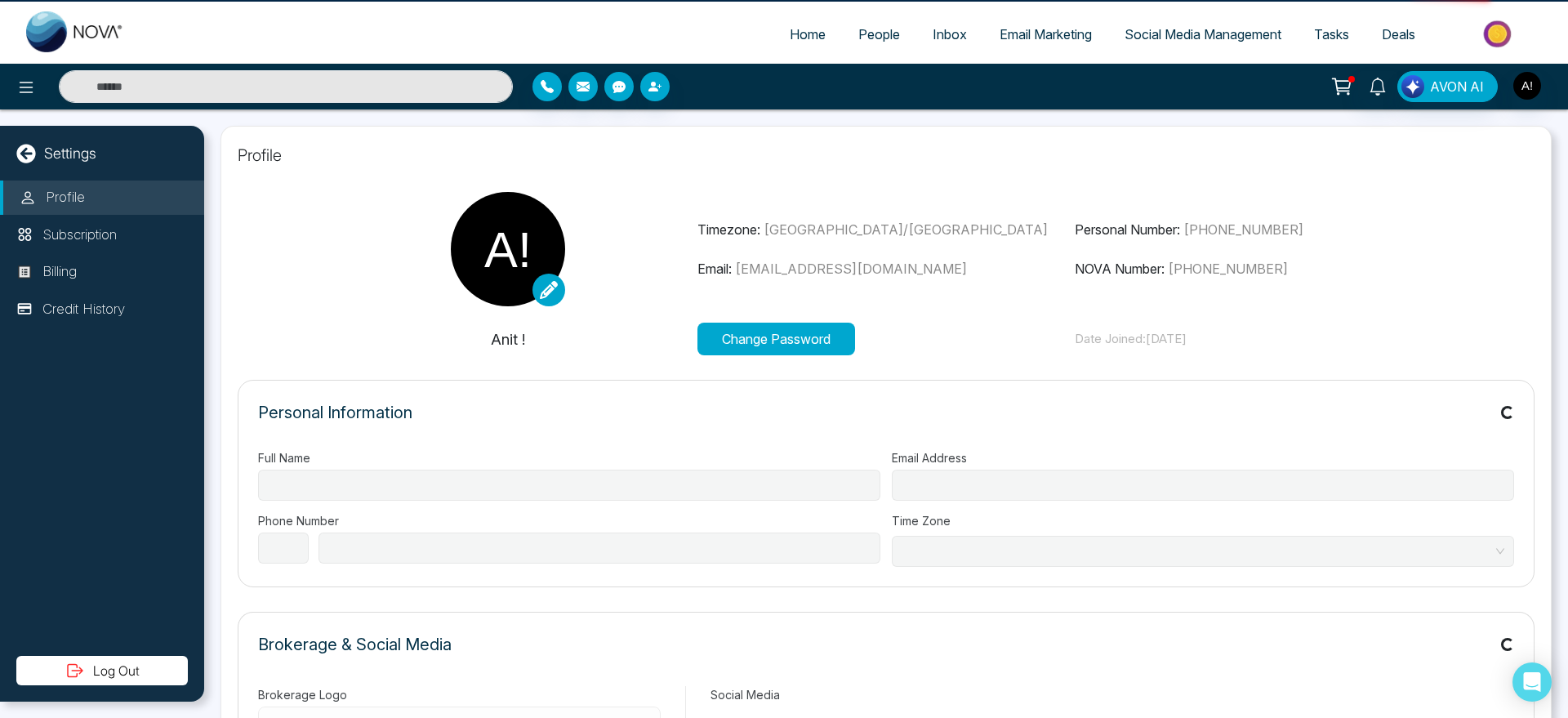
type input "******"
type input "**********"
select select "***"
type input "**********"
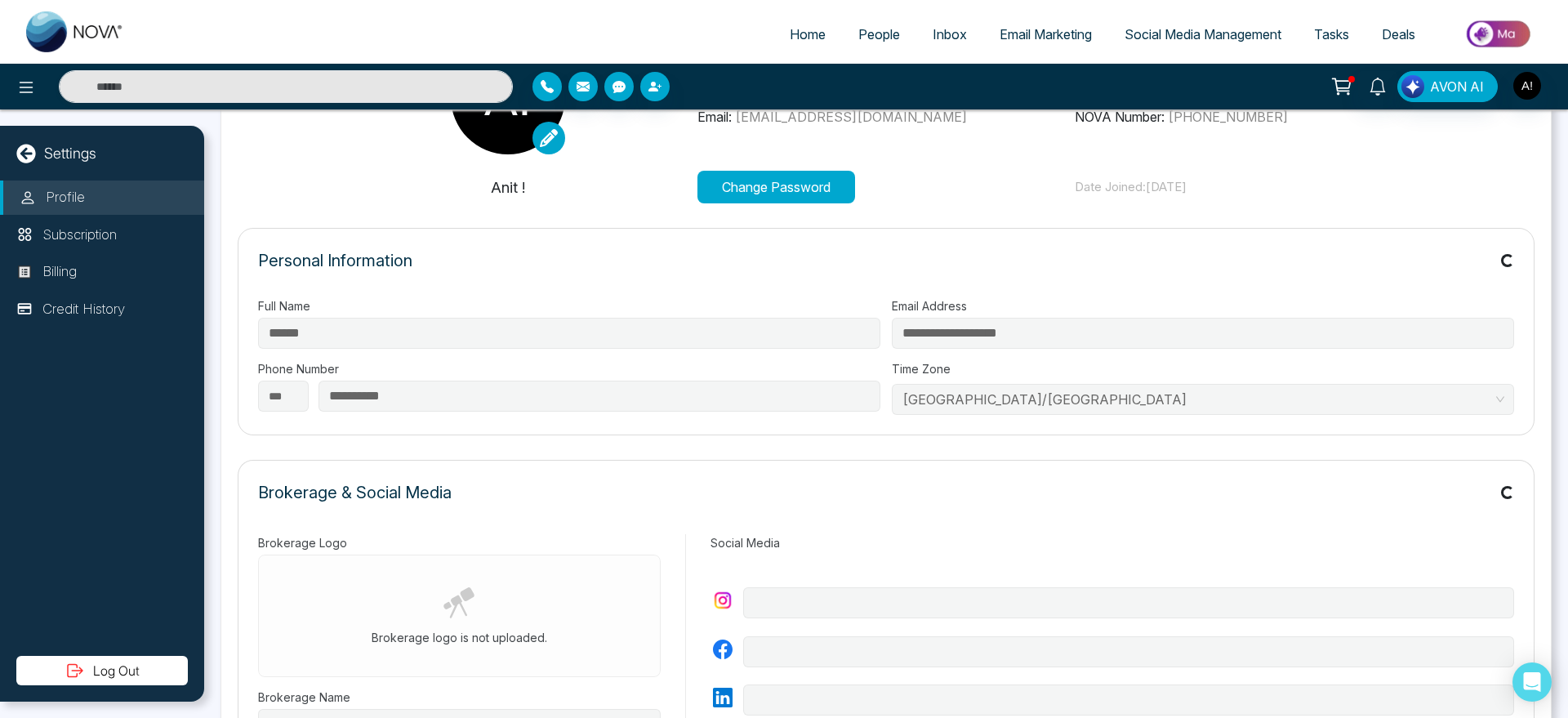
scroll to position [156, 0]
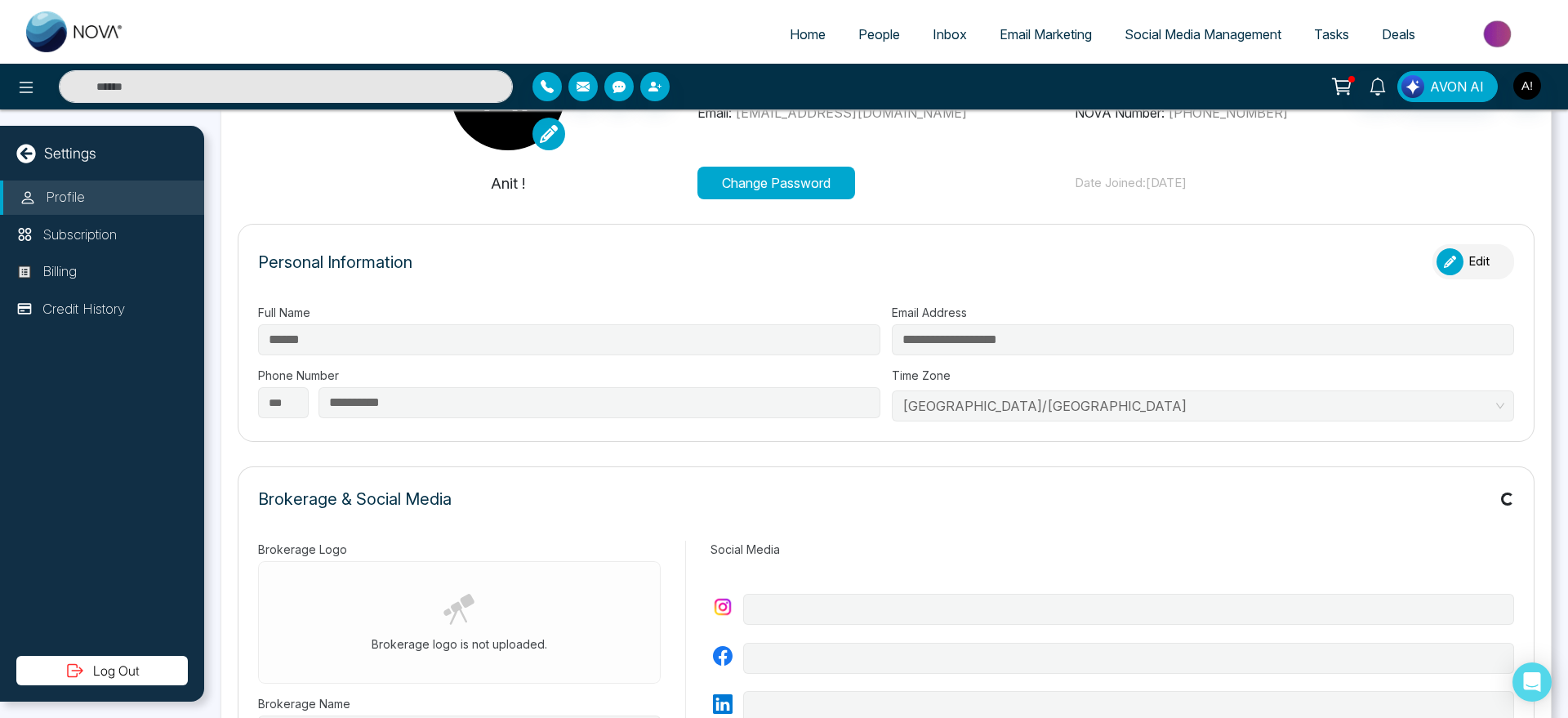
type input "********"
type input "*******"
type input "**********"
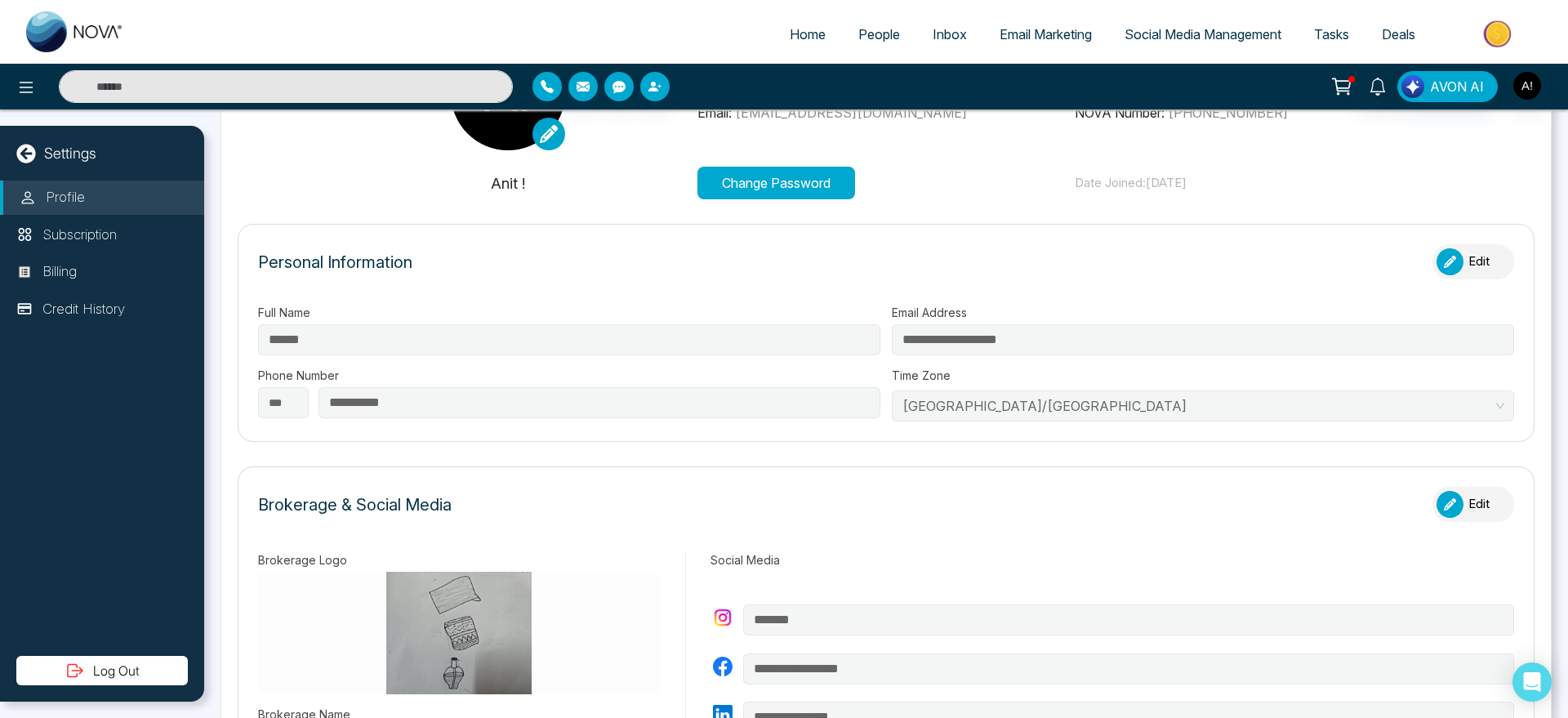
click at [229, 81] on input "text" at bounding box center [285, 86] width 454 height 33
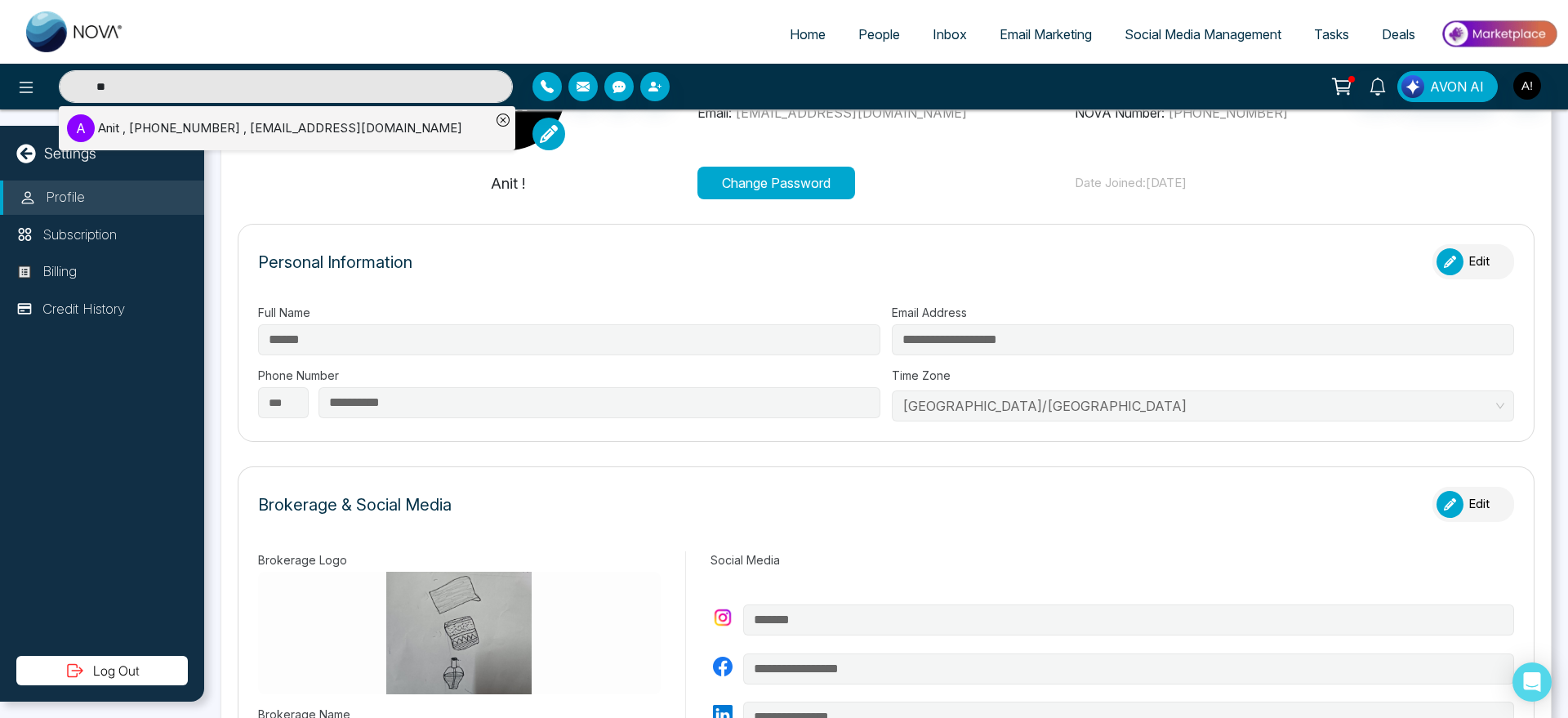
type input "*"
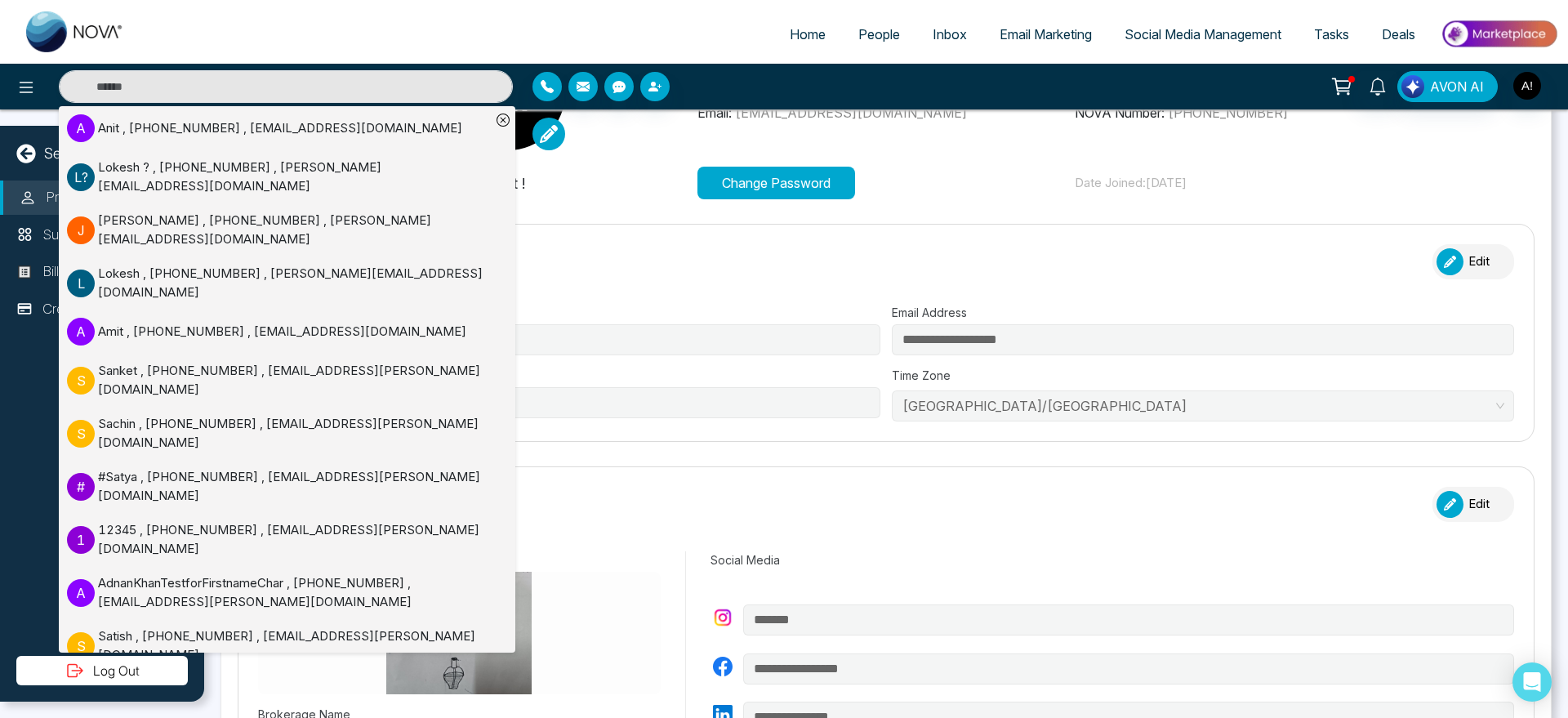
click at [649, 229] on form "**********" at bounding box center [886, 333] width 1296 height 218
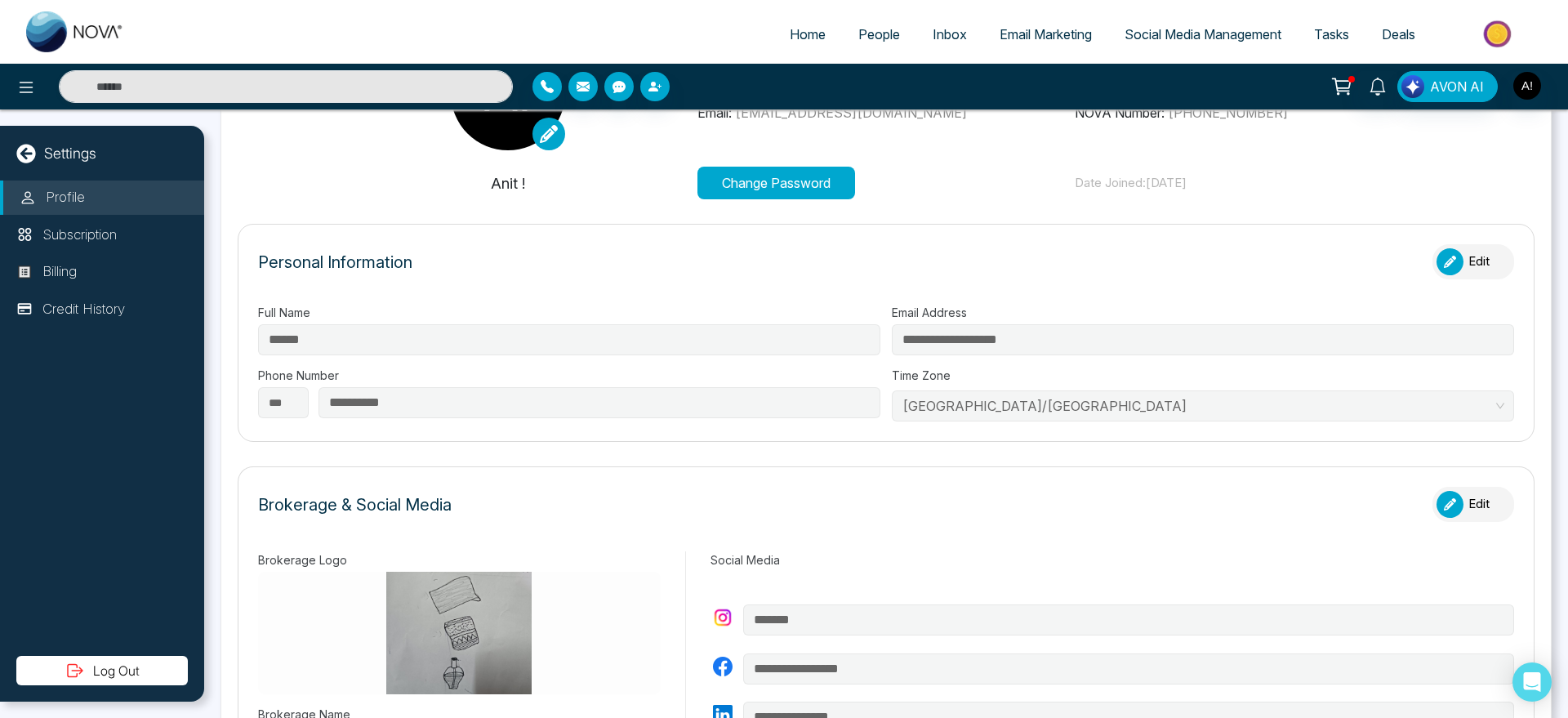
scroll to position [0, 0]
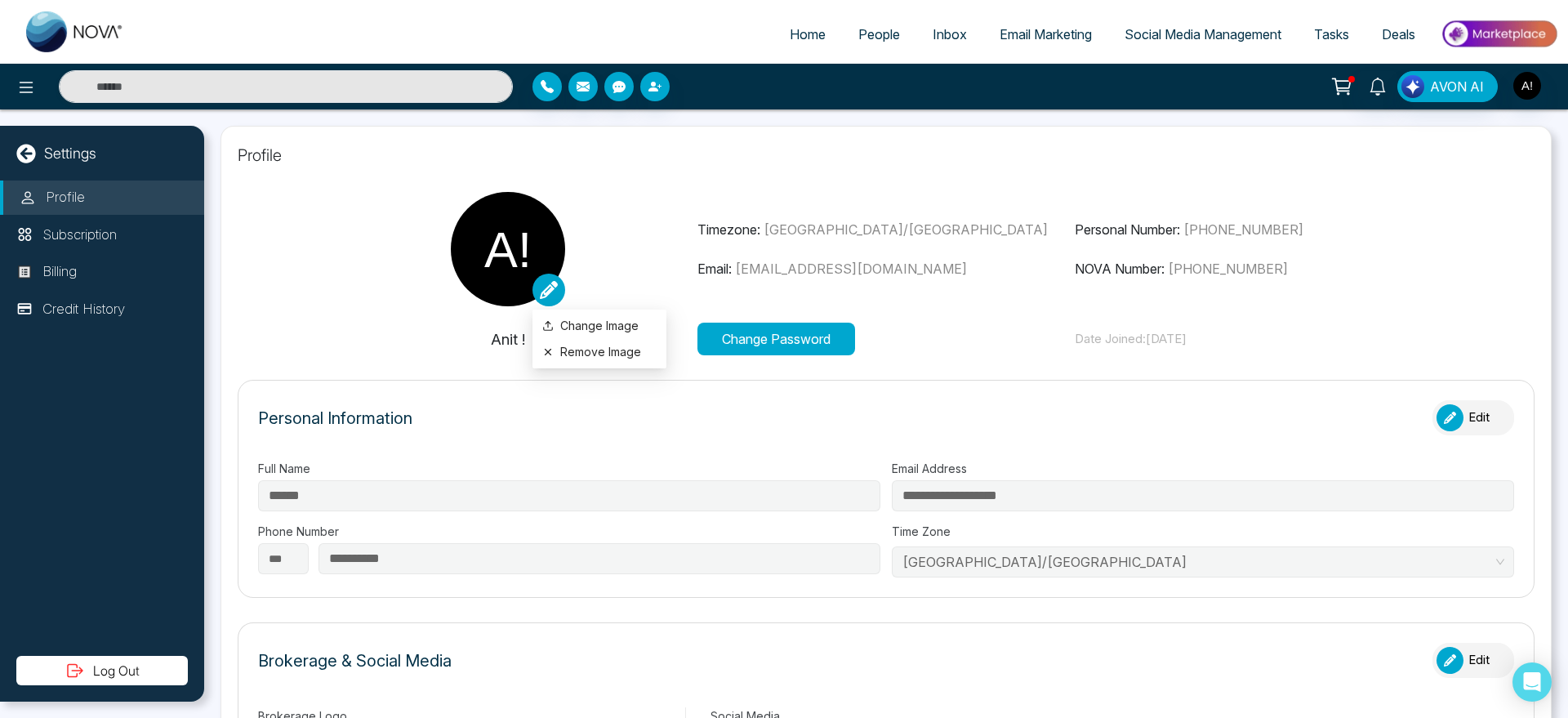
click at [558, 277] on link at bounding box center [548, 290] width 33 height 33
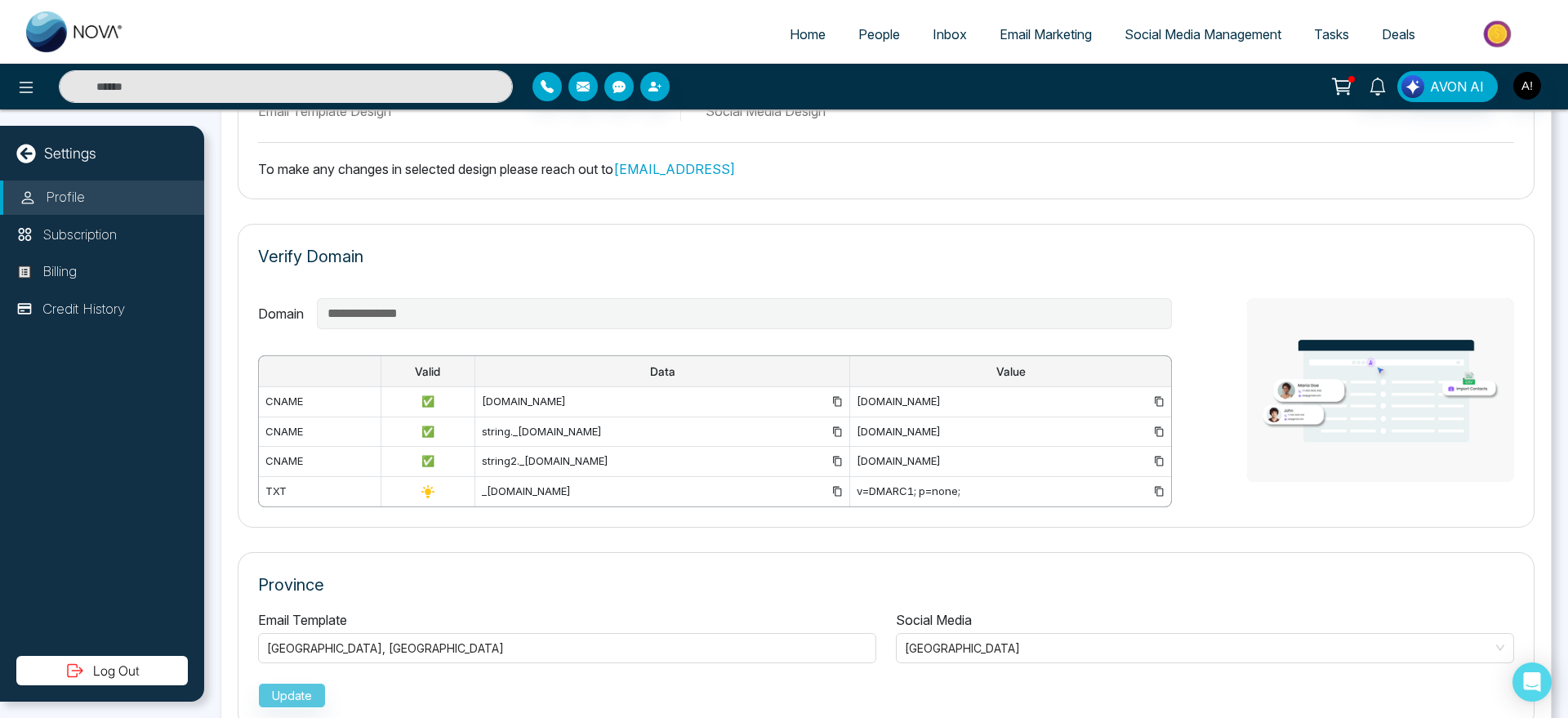
scroll to position [1085, 0]
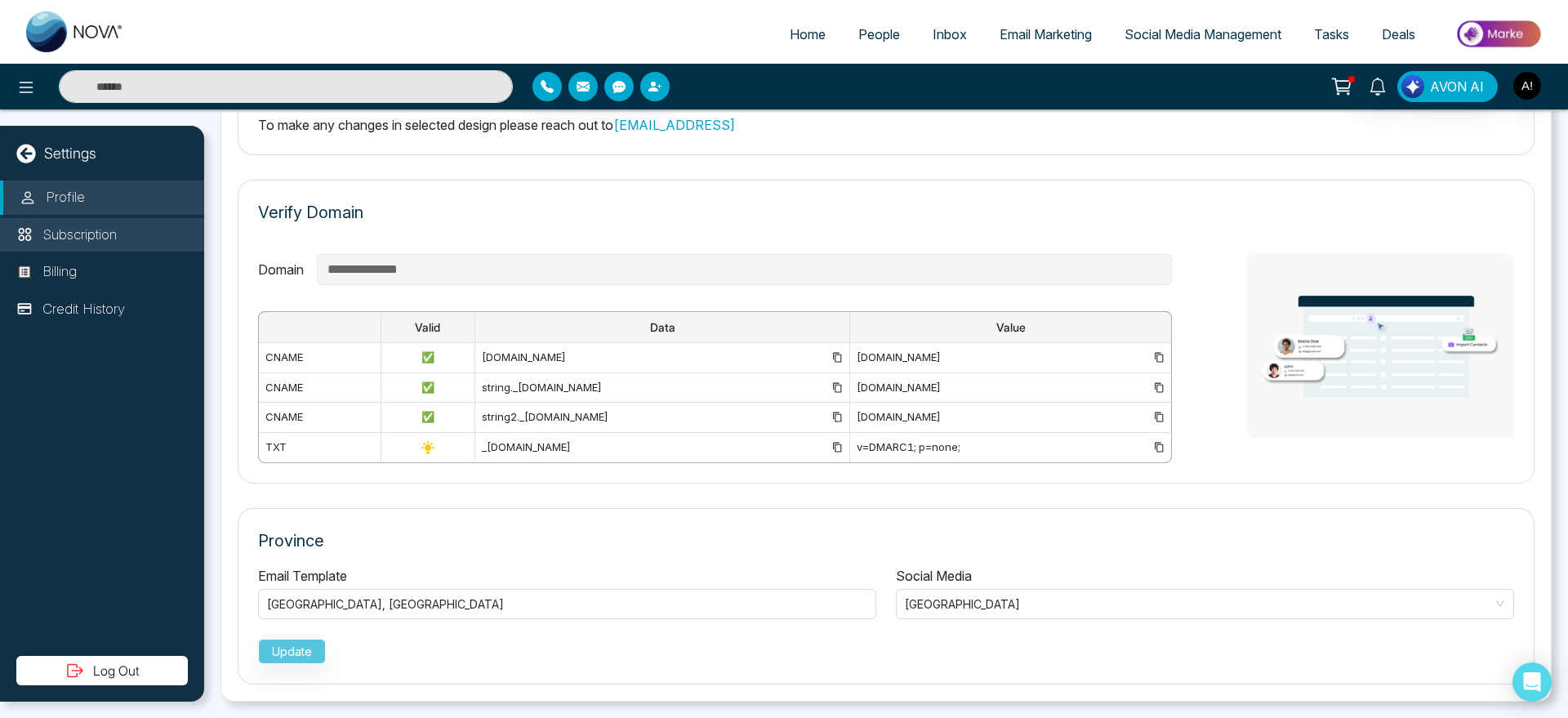
click at [122, 250] on li "Subscription" at bounding box center [102, 235] width 204 height 35
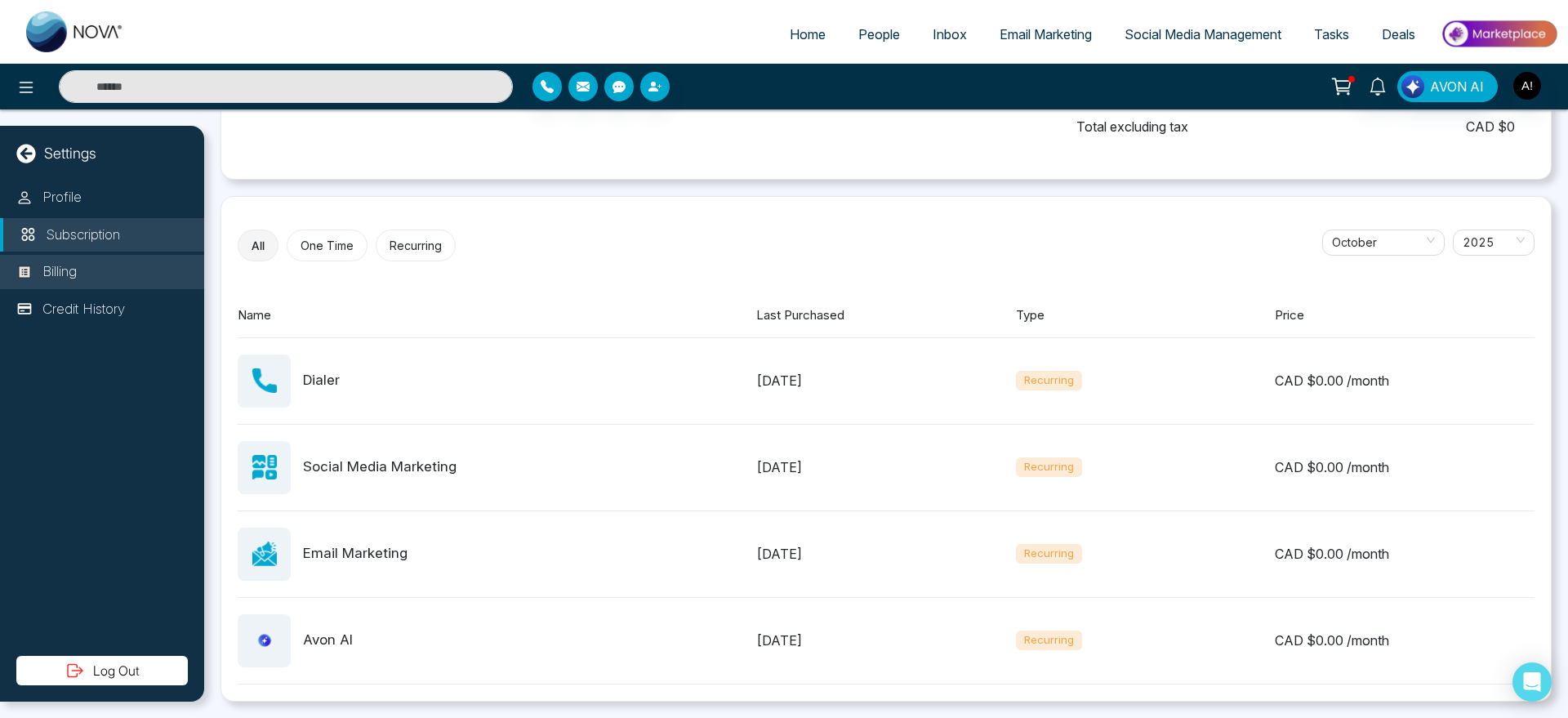
click at [80, 259] on li "Billing" at bounding box center [102, 272] width 204 height 35
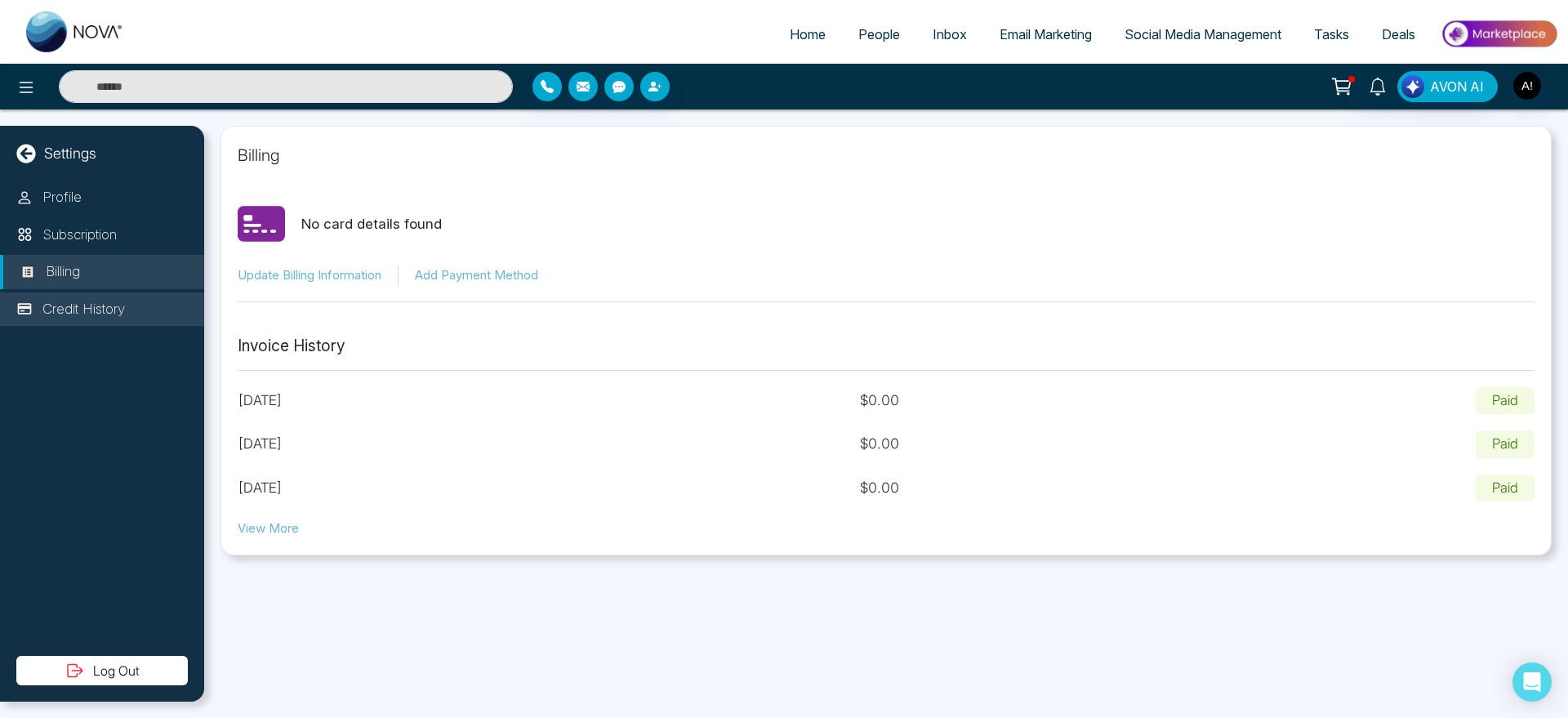
click at [151, 312] on li "Credit History" at bounding box center [102, 309] width 204 height 35
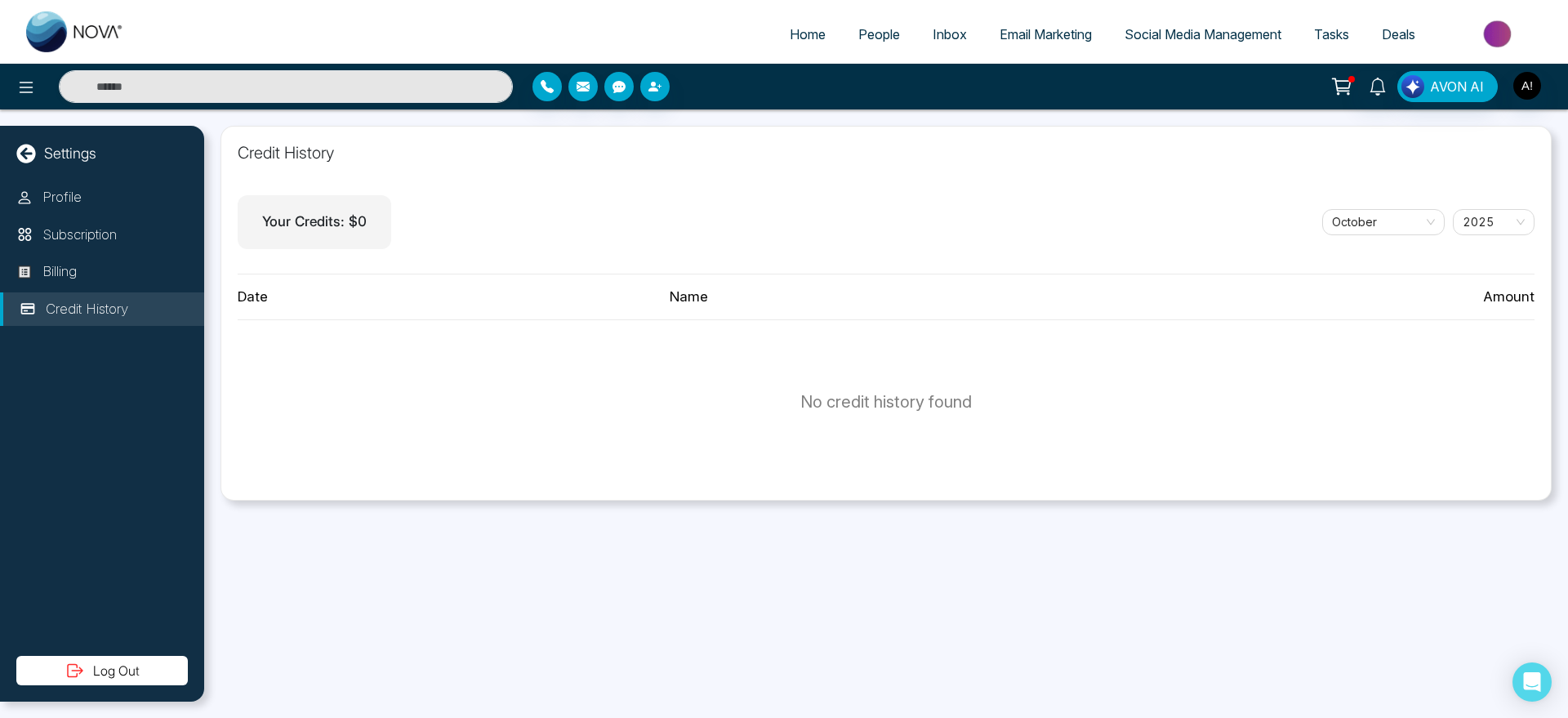
drag, startPoint x: 25, startPoint y: 139, endPoint x: 26, endPoint y: 153, distance: 14.0
click at [26, 153] on div "Settings Profile Subscription Billing Credit History Log Out" at bounding box center [102, 414] width 204 height 576
click at [26, 153] on icon at bounding box center [26, 154] width 20 height 20
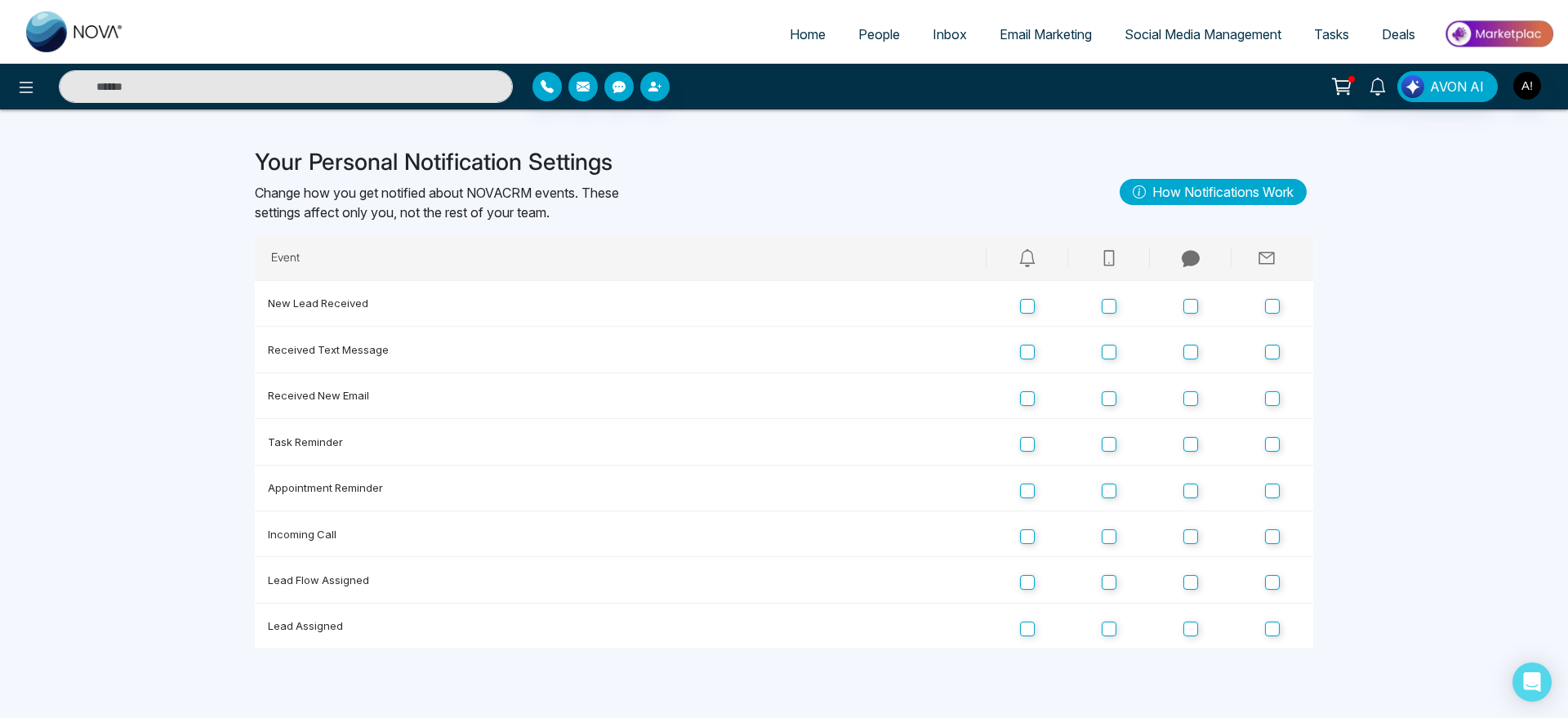
click at [809, 35] on span "Home" at bounding box center [808, 34] width 36 height 16
select select "*"
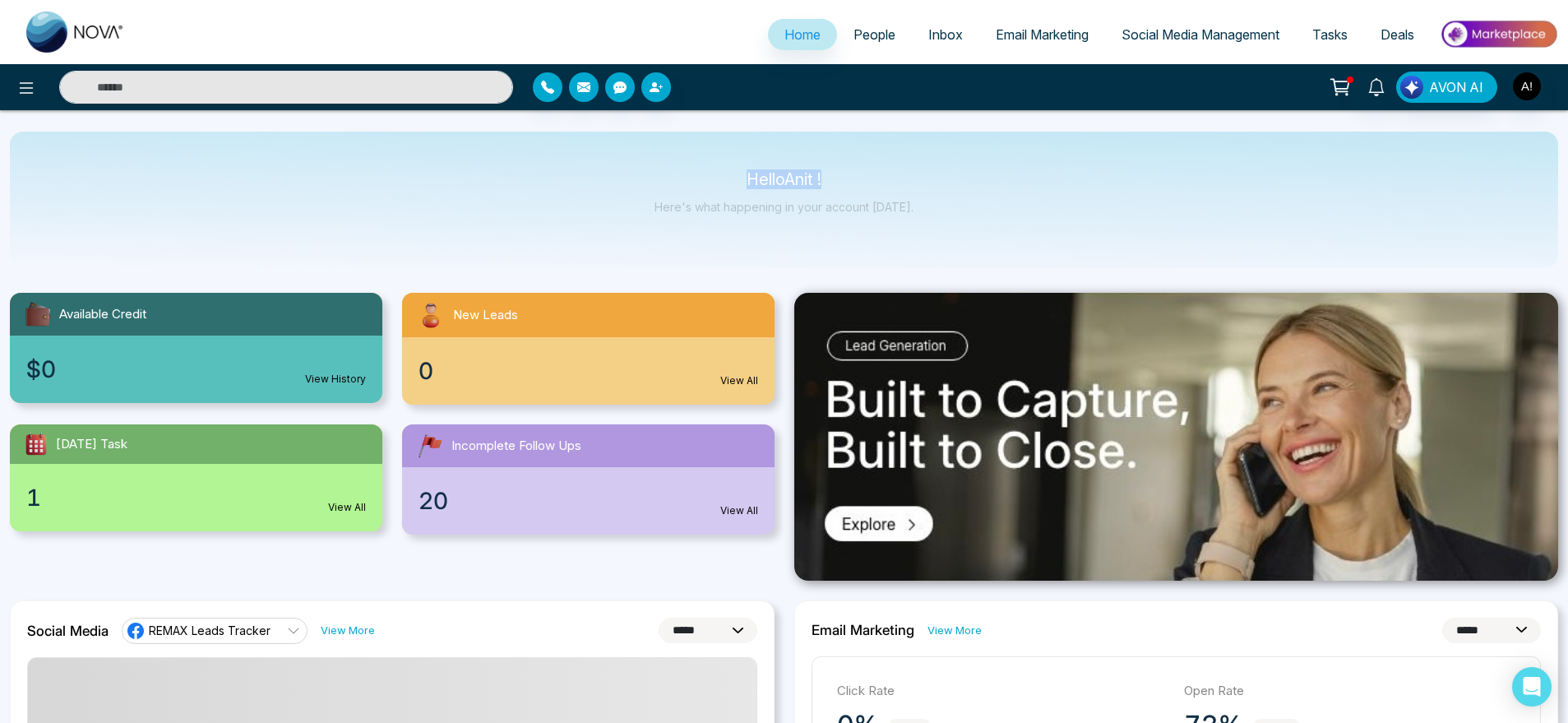
drag, startPoint x: 716, startPoint y: 171, endPoint x: 946, endPoint y: 195, distance: 231.2
click at [946, 195] on div "Hello Anit ! Here's what happening in your account [DATE]." at bounding box center [784, 200] width 1548 height 137
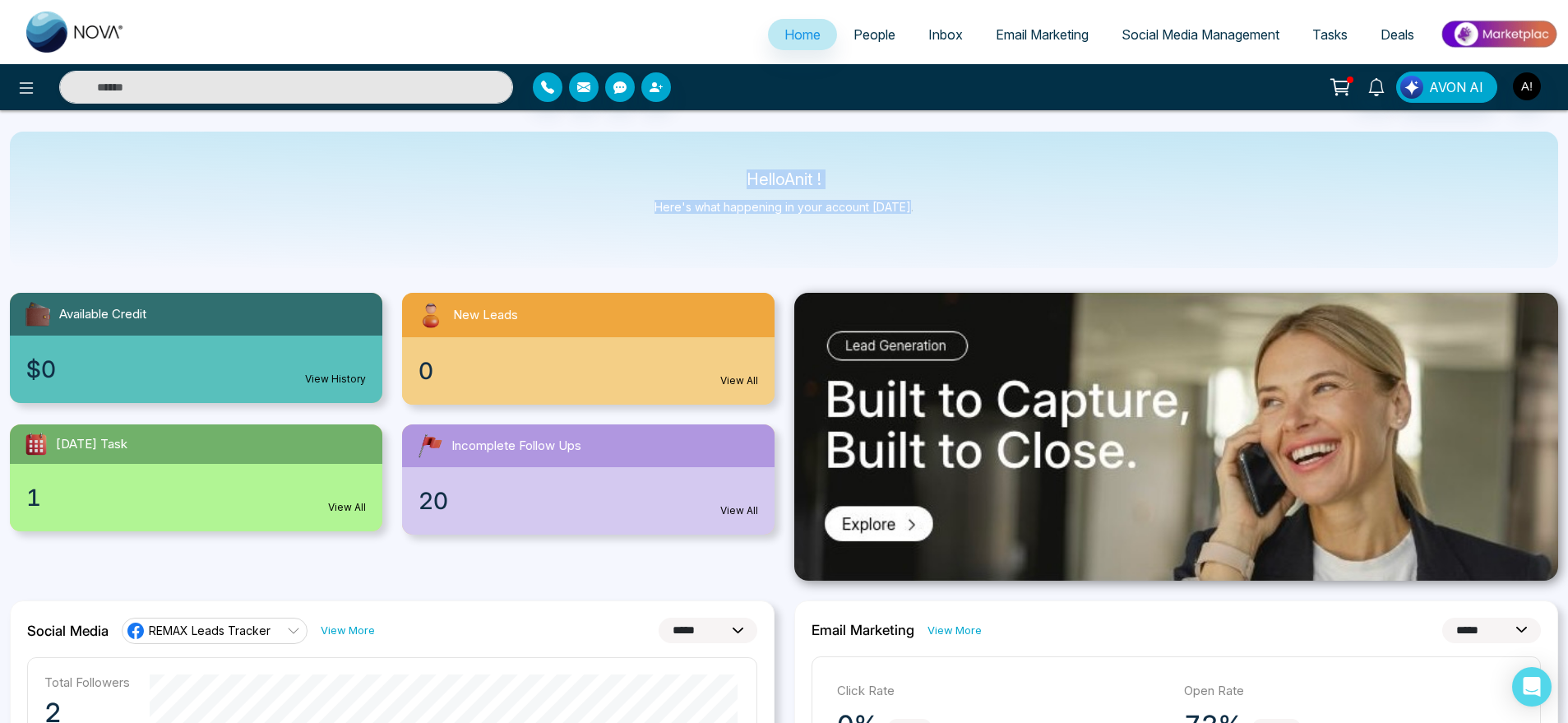
click at [946, 195] on div "Hello Anit ! Here's what happening in your account [DATE]." at bounding box center [784, 200] width 1548 height 137
drag, startPoint x: 946, startPoint y: 195, endPoint x: 689, endPoint y: 187, distance: 257.1
click at [689, 187] on div "Hello Anit ! Here's what happening in your account [DATE]." at bounding box center [784, 200] width 1548 height 137
click at [689, 187] on div "Hello Anit ! Here's what happening in your account [DATE]." at bounding box center [784, 200] width 259 height 54
drag, startPoint x: 689, startPoint y: 187, endPoint x: 941, endPoint y: 213, distance: 253.3
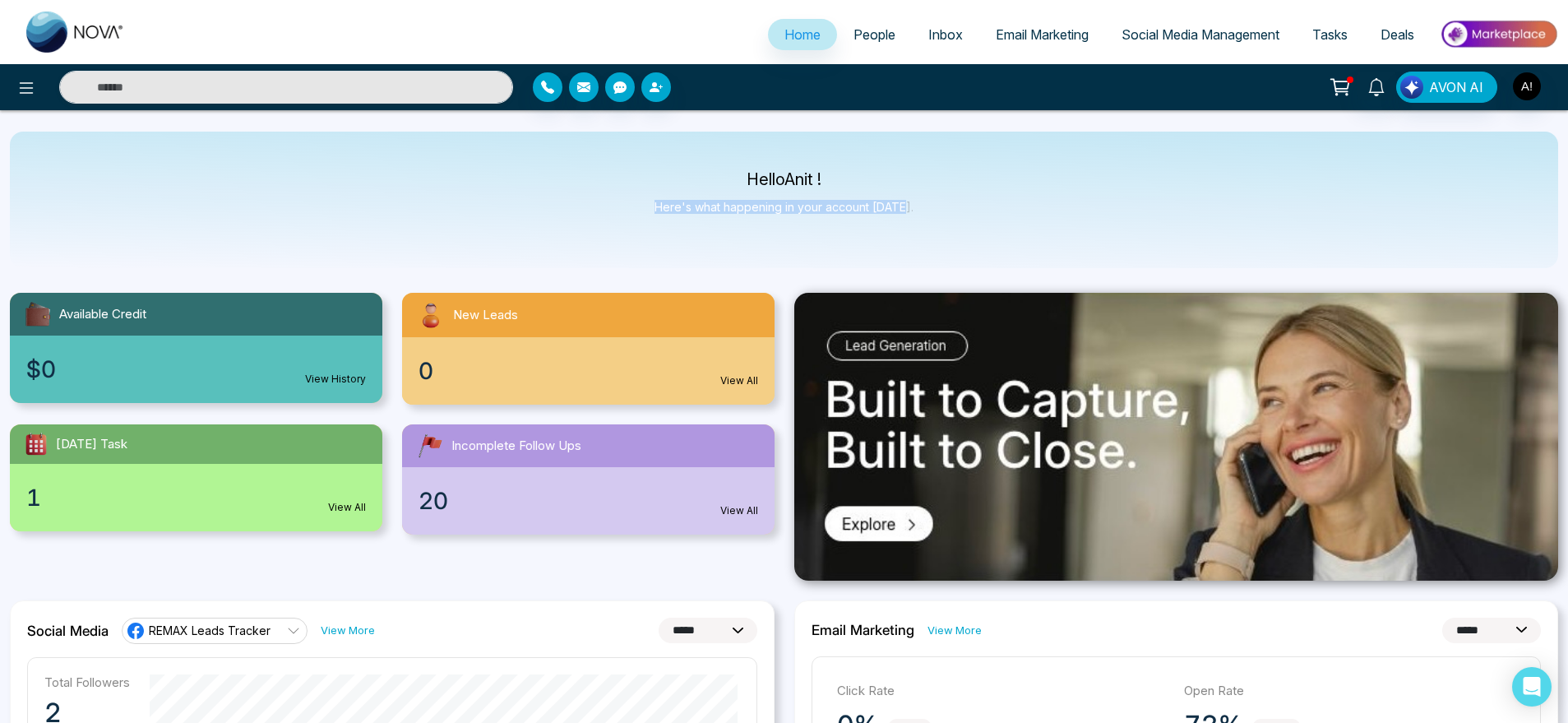
click at [941, 213] on div "Hello Anit ! Here's what happening in your account [DATE]." at bounding box center [784, 200] width 1548 height 137
drag, startPoint x: 941, startPoint y: 213, endPoint x: 711, endPoint y: 161, distance: 235.8
click at [711, 161] on div "Hello Anit ! Here's what happening in your account [DATE]." at bounding box center [784, 200] width 1548 height 137
click at [907, 236] on div "Hello Anit ! Here's what happening in your account [DATE]." at bounding box center [784, 200] width 1548 height 137
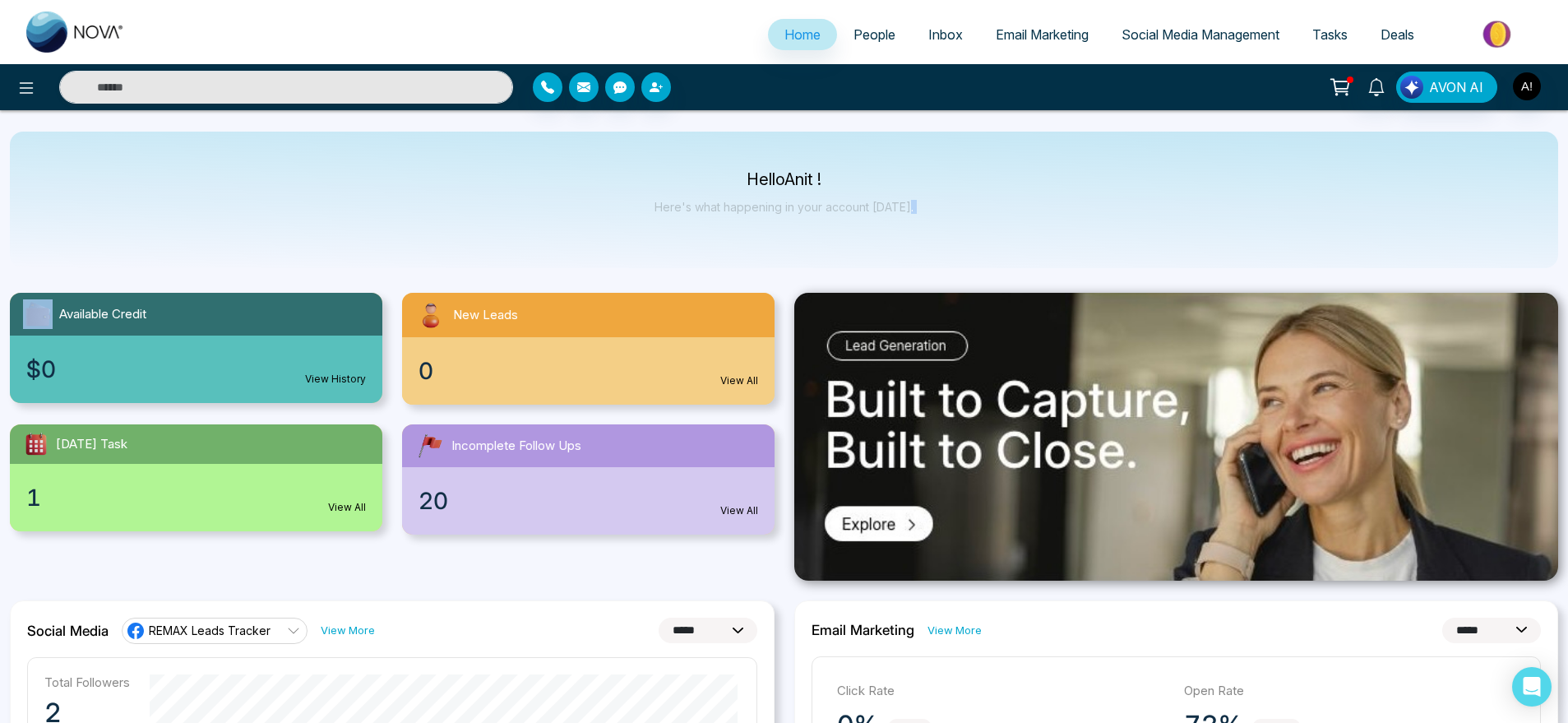
click at [907, 236] on div "Hello Anit ! Here's what happening in your account [DATE]." at bounding box center [784, 200] width 1548 height 137
drag, startPoint x: 907, startPoint y: 236, endPoint x: 634, endPoint y: 170, distance: 280.9
click at [634, 170] on div "Hello Anit ! Here's what happening in your account [DATE]." at bounding box center [784, 200] width 1548 height 137
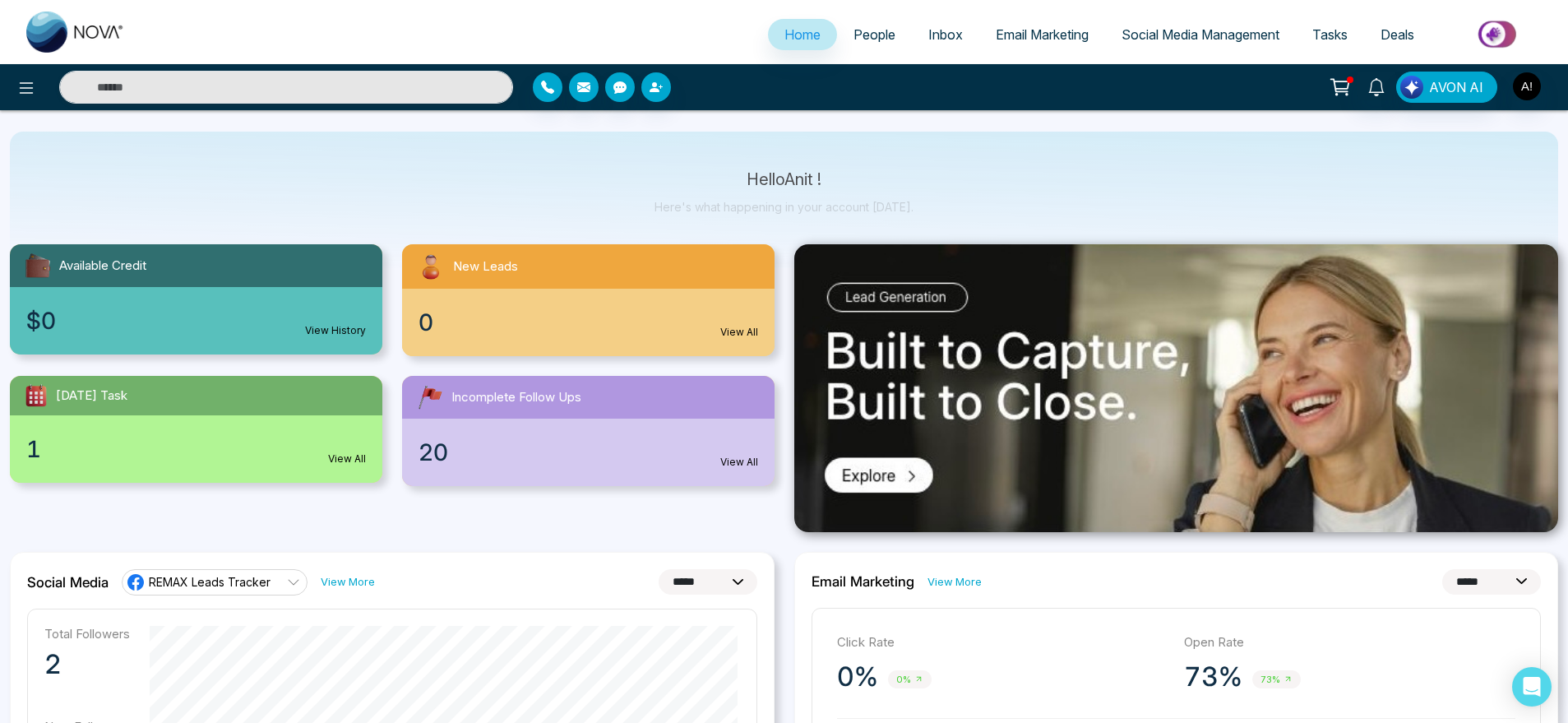
scroll to position [49, 0]
